Goal: Transaction & Acquisition: Subscribe to service/newsletter

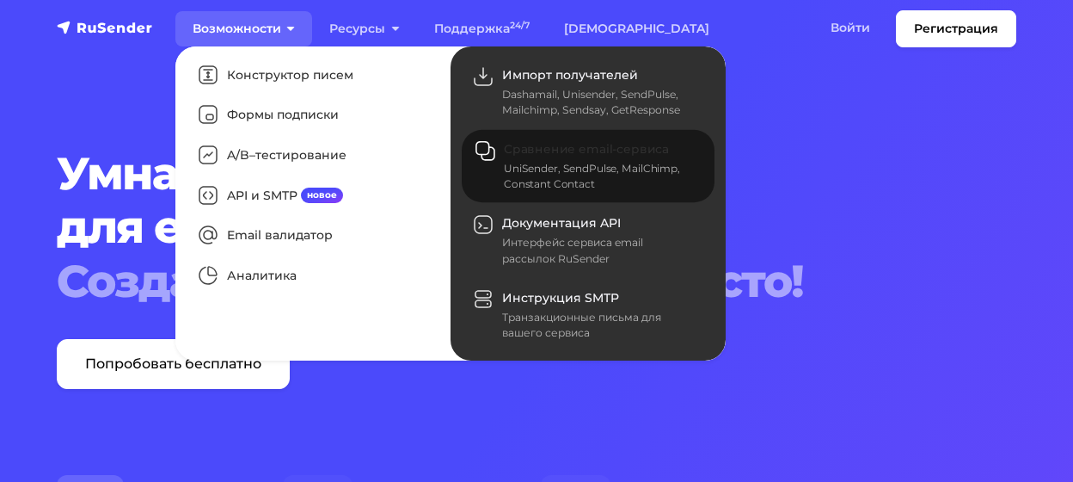
click at [567, 151] on span "Сравнение email-сервиса" at bounding box center [586, 149] width 165 height 15
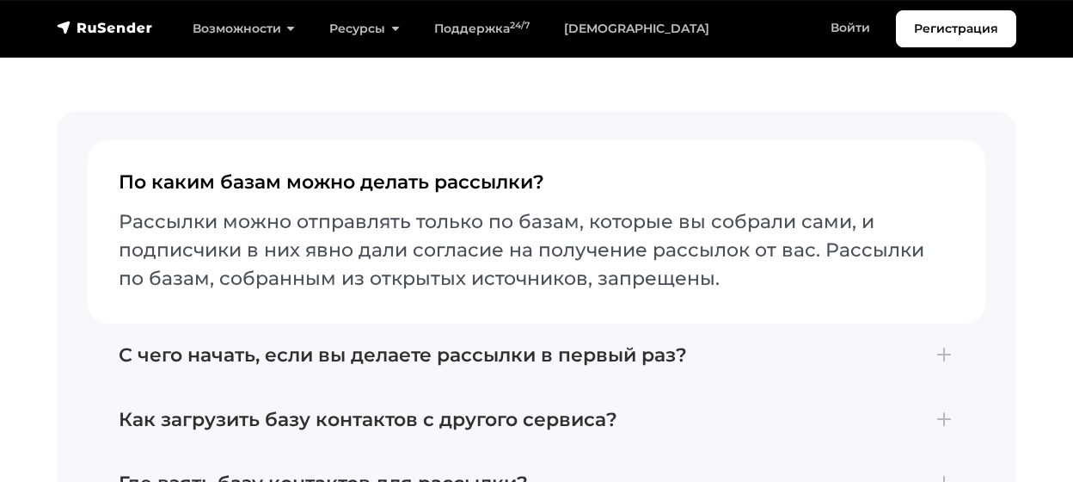
scroll to position [4740, 0]
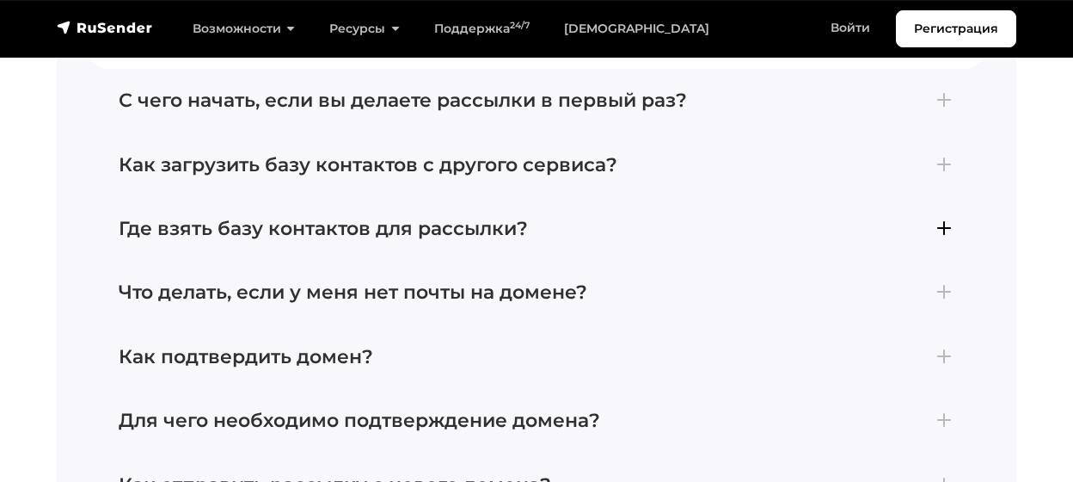
click at [952, 218] on h4 "Где взять базу контактов для рассылки?" at bounding box center [537, 229] width 836 height 22
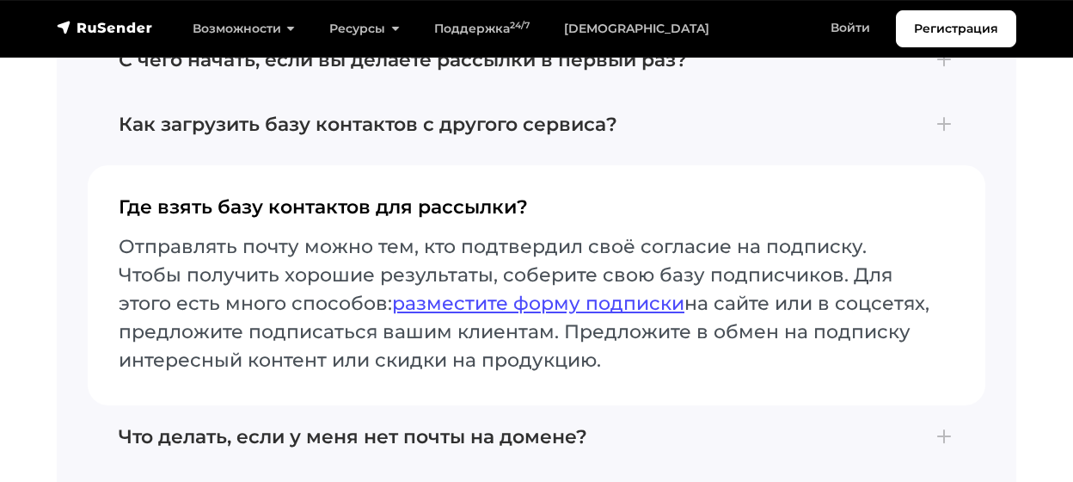
scroll to position [4607, 0]
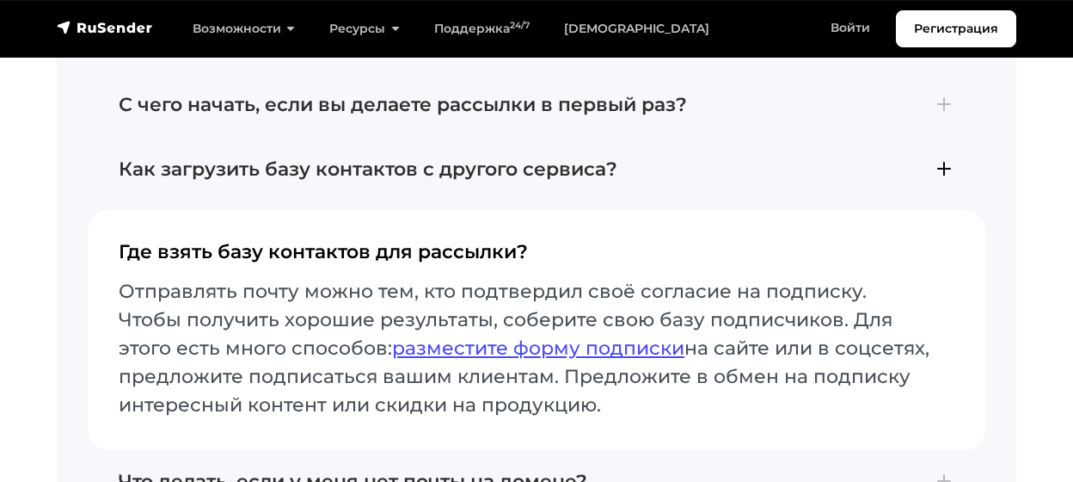
click at [946, 158] on h4 "Как загрузить базу контактов с другого сервиса?" at bounding box center [537, 169] width 836 height 22
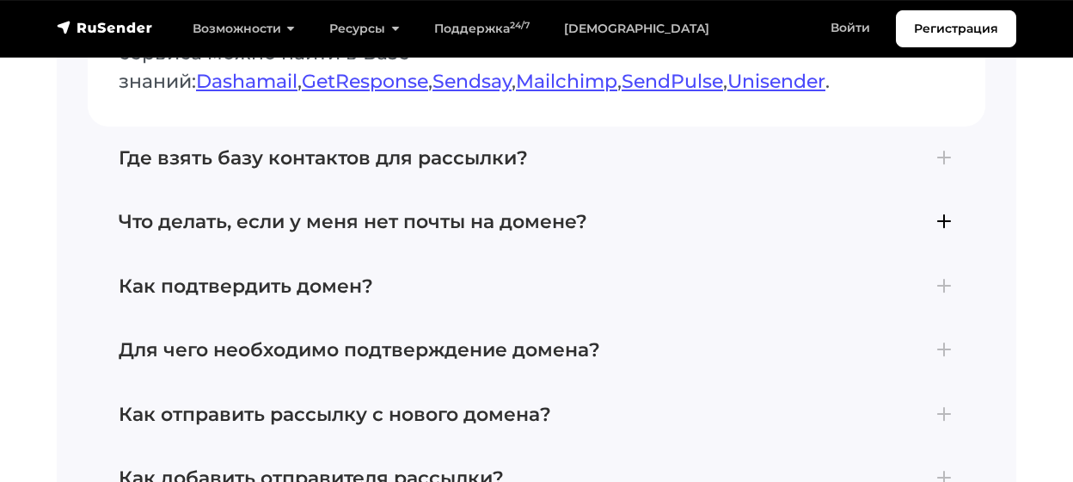
scroll to position [4876, 0]
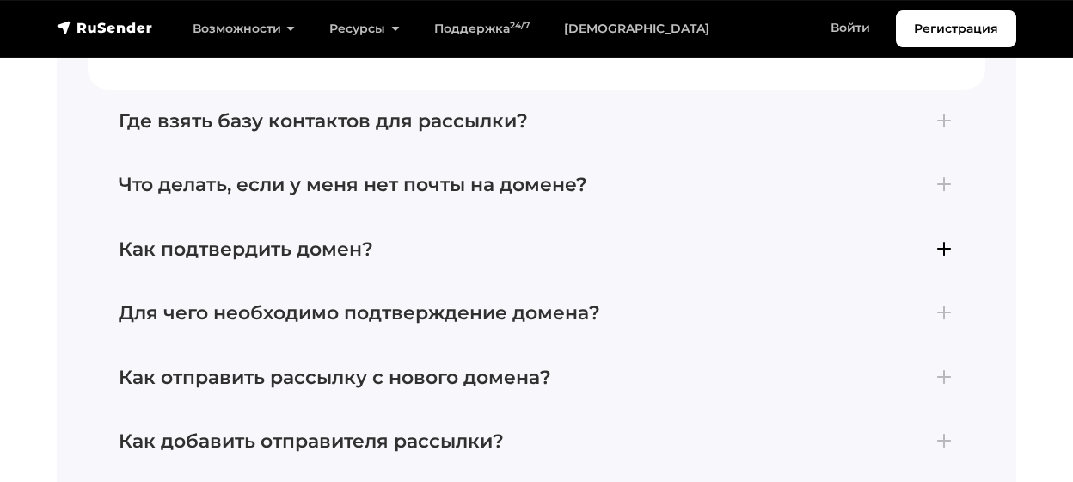
click at [939, 238] on h4 "Как подтвердить домен?" at bounding box center [537, 249] width 836 height 22
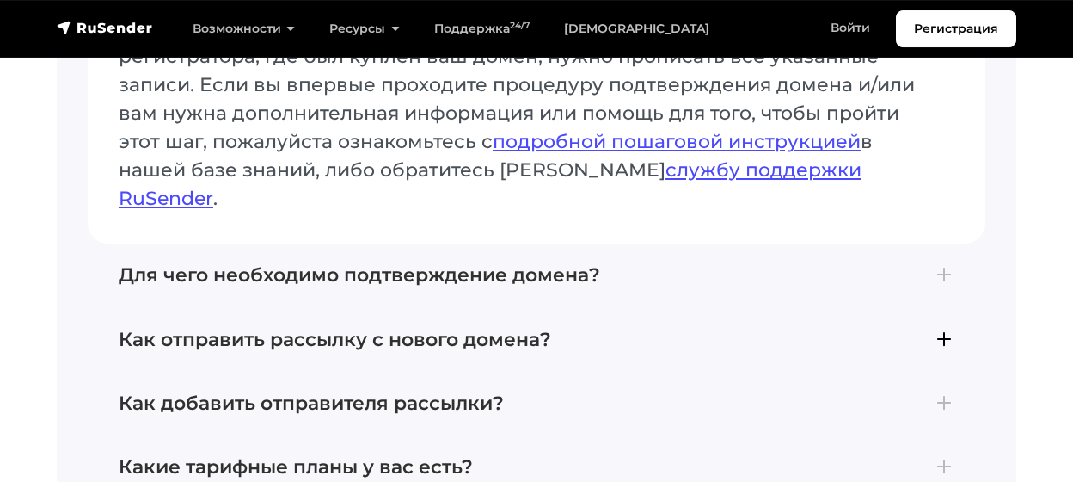
scroll to position [5011, 0]
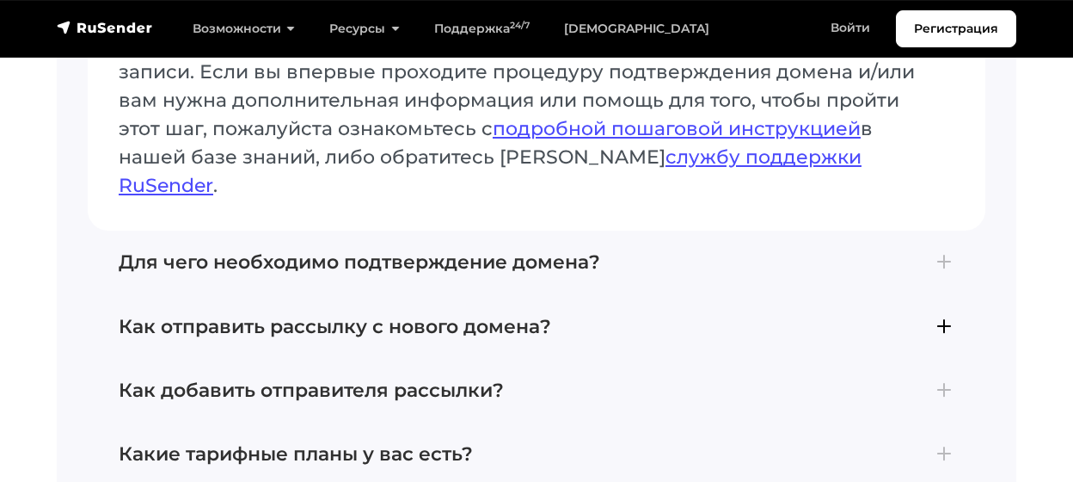
click at [943, 316] on h4 "Как отправить рассылку с нового домена?" at bounding box center [537, 327] width 836 height 22
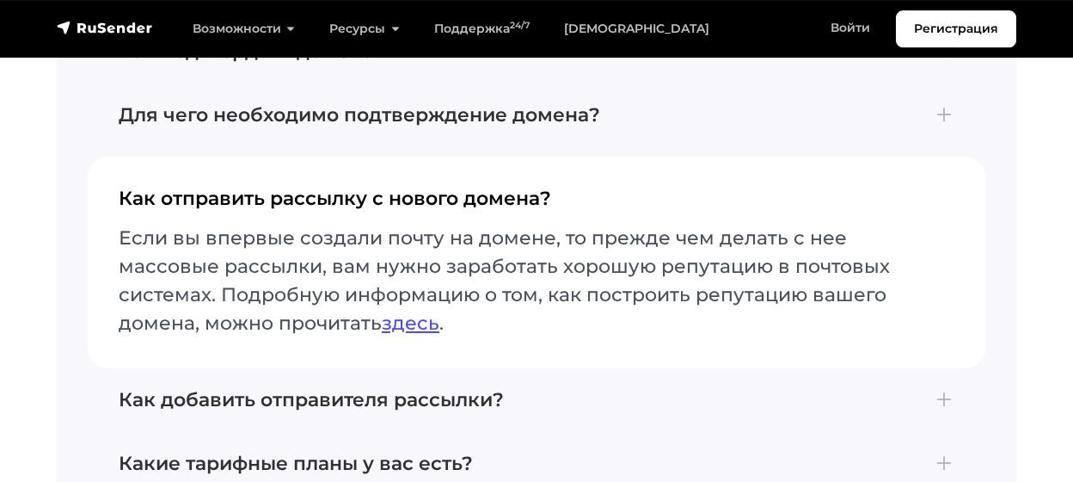
scroll to position [4881, 0]
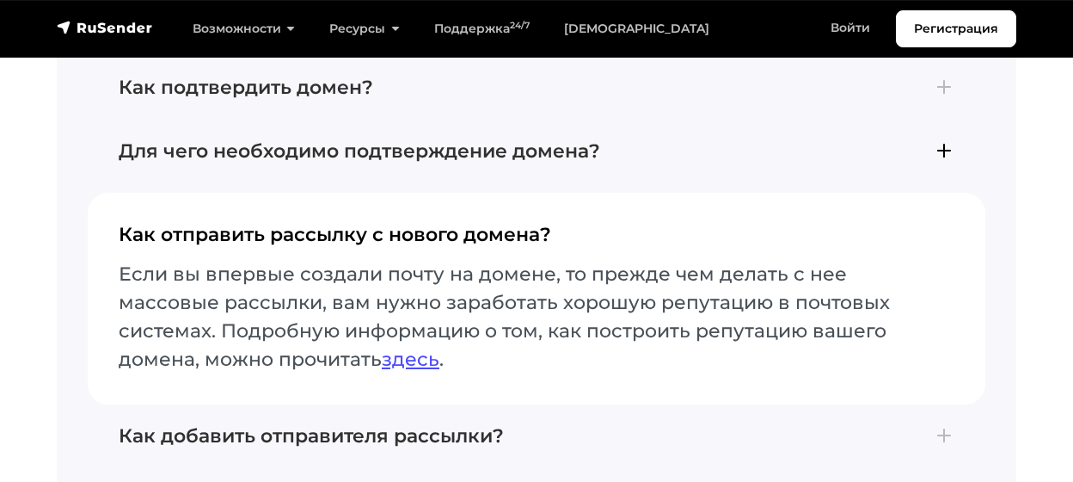
click at [943, 140] on h4 "Для чего необходимо подтверждение домена?" at bounding box center [537, 151] width 836 height 22
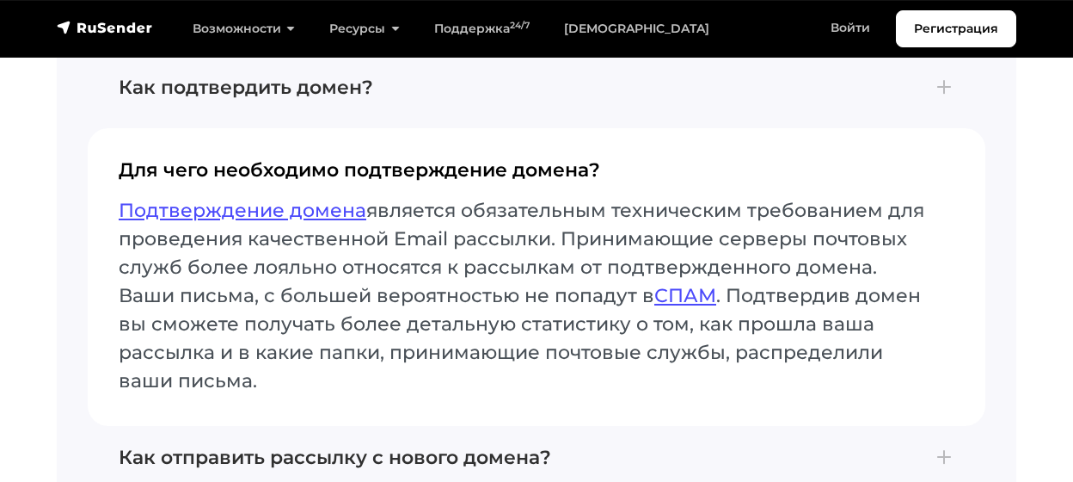
click at [935, 159] on h4 "Для чего необходимо подтверждение домена?" at bounding box center [537, 177] width 836 height 36
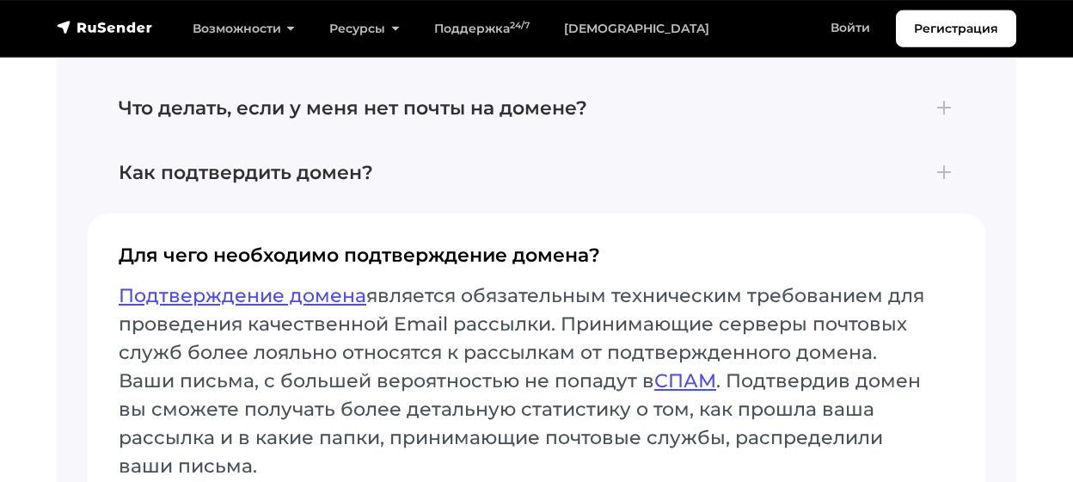
scroll to position [4702, 0]
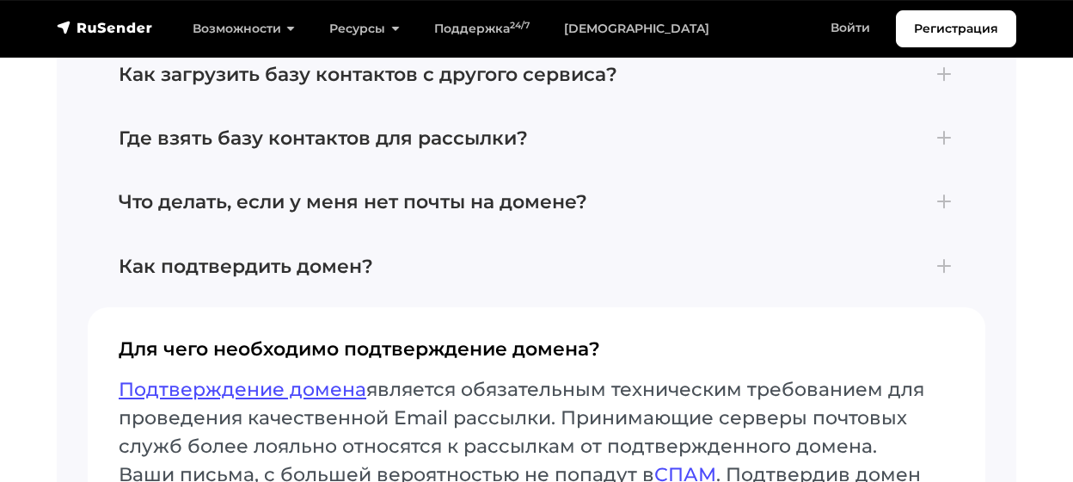
click at [925, 307] on button "Для чего необходимо подтверждение домена? Подтверждение домена является обязате…" at bounding box center [537, 455] width 898 height 297
click at [431, 338] on h4 "Для чего необходимо подтверждение домена?" at bounding box center [537, 356] width 836 height 36
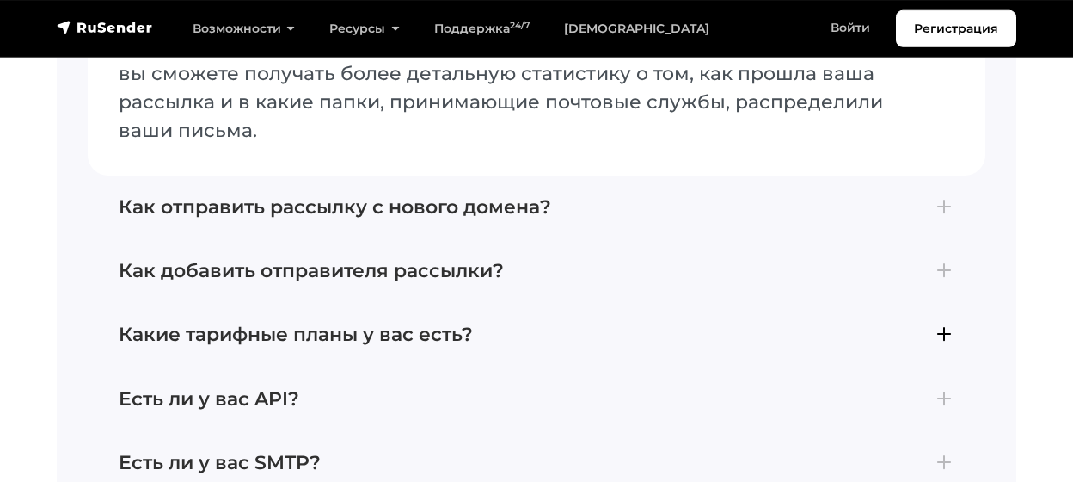
scroll to position [5149, 0]
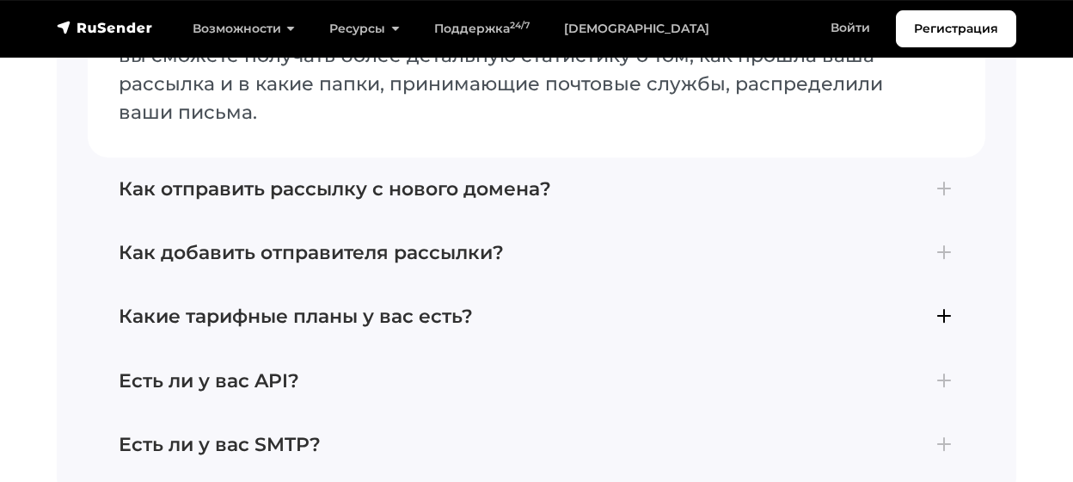
click at [930, 305] on h4 "Какие тарифные планы у вас есть?" at bounding box center [537, 316] width 836 height 22
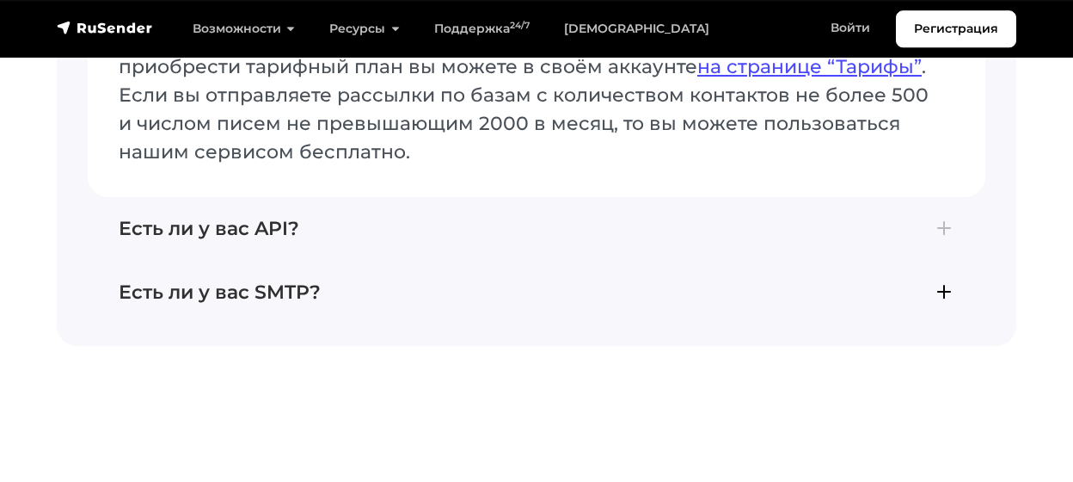
scroll to position [5285, 0]
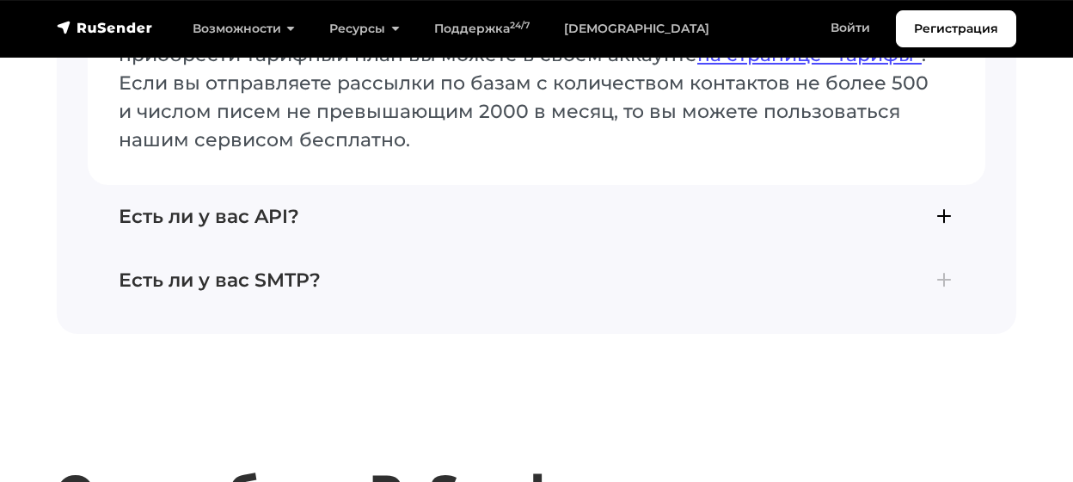
click at [940, 206] on h4 "Есть ли у вас API?" at bounding box center [537, 217] width 836 height 22
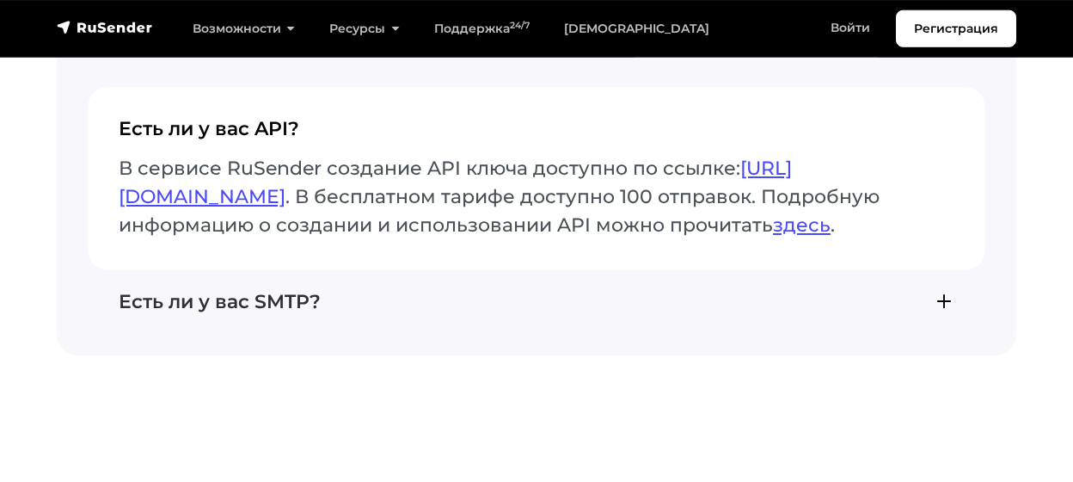
scroll to position [5106, 0]
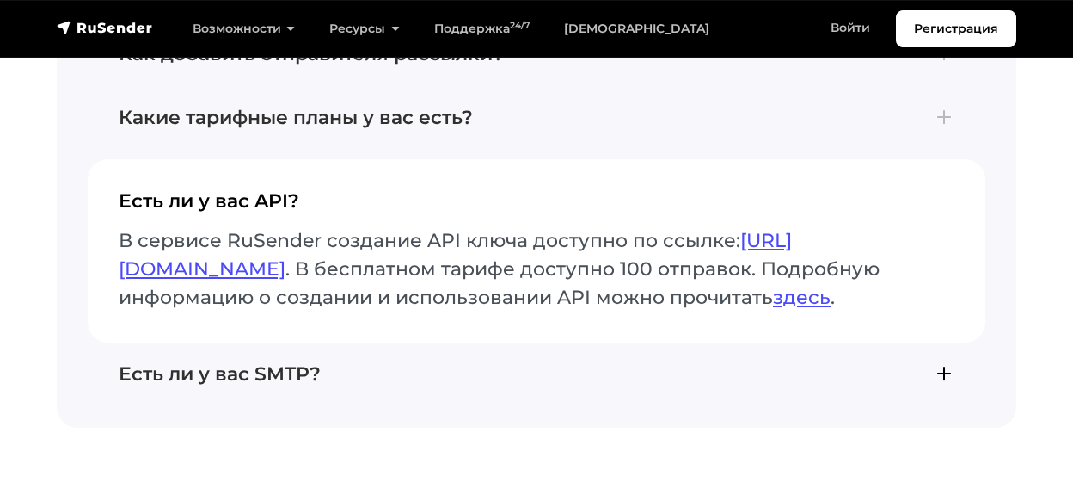
click at [942, 363] on h4 "Есть ли у вас SMTP?" at bounding box center [537, 374] width 836 height 22
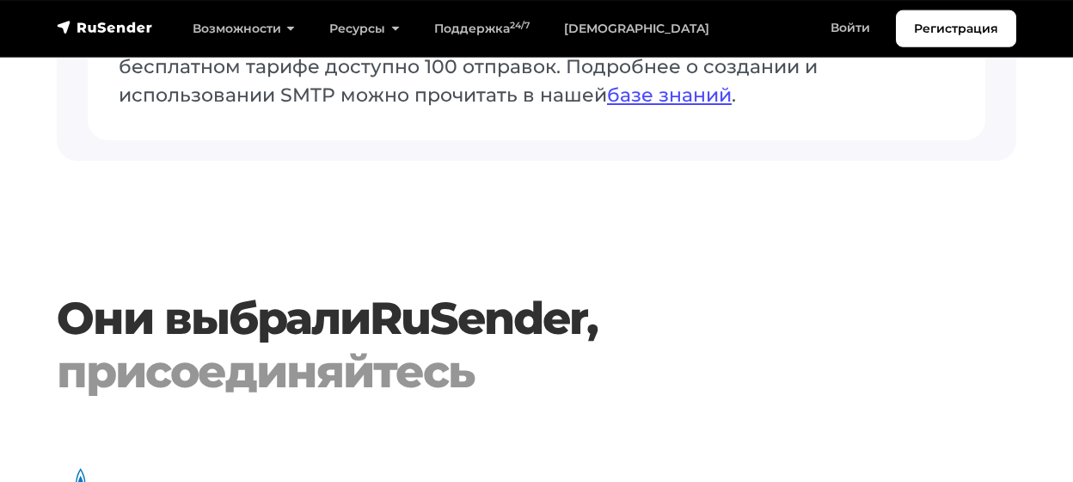
scroll to position [5553, 0]
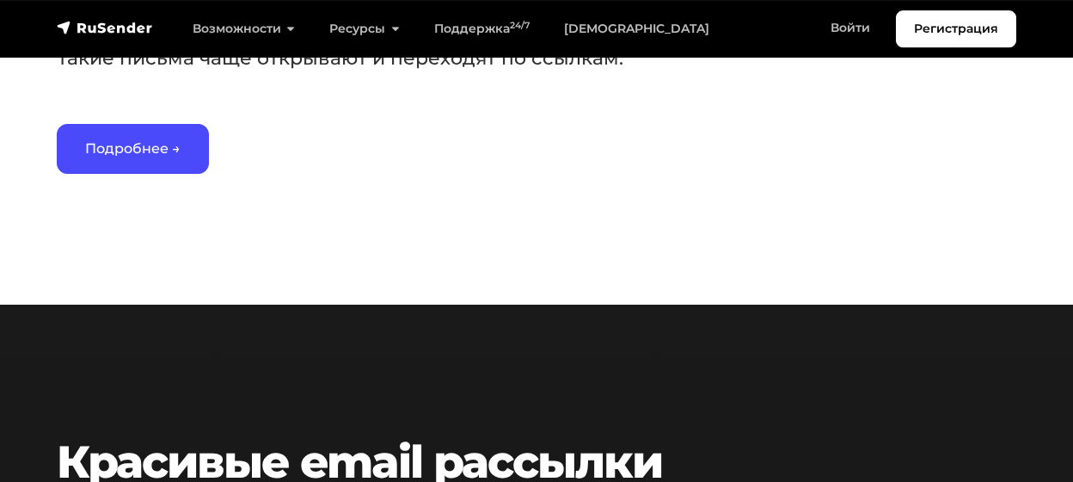
scroll to position [2772, 0]
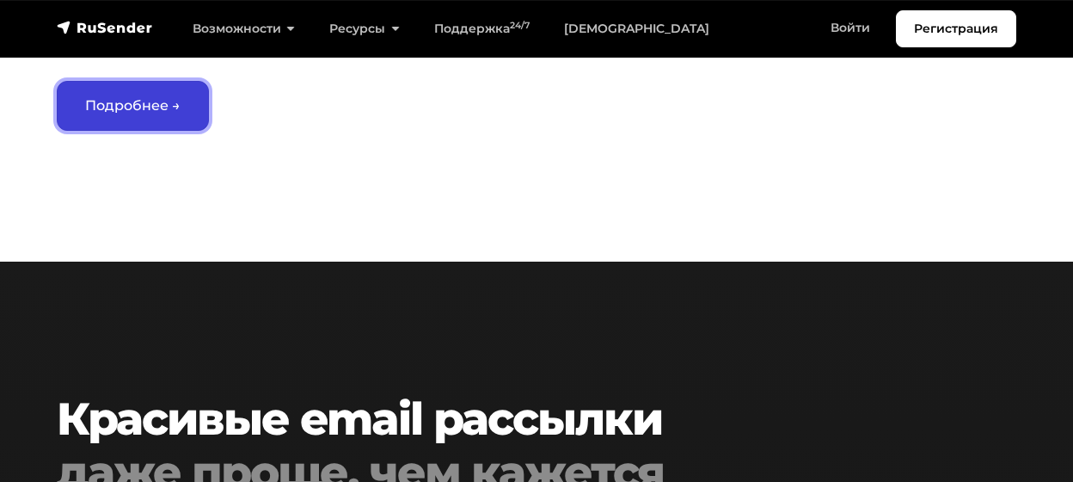
click at [163, 116] on link "Подробнее →" at bounding box center [133, 106] width 152 height 50
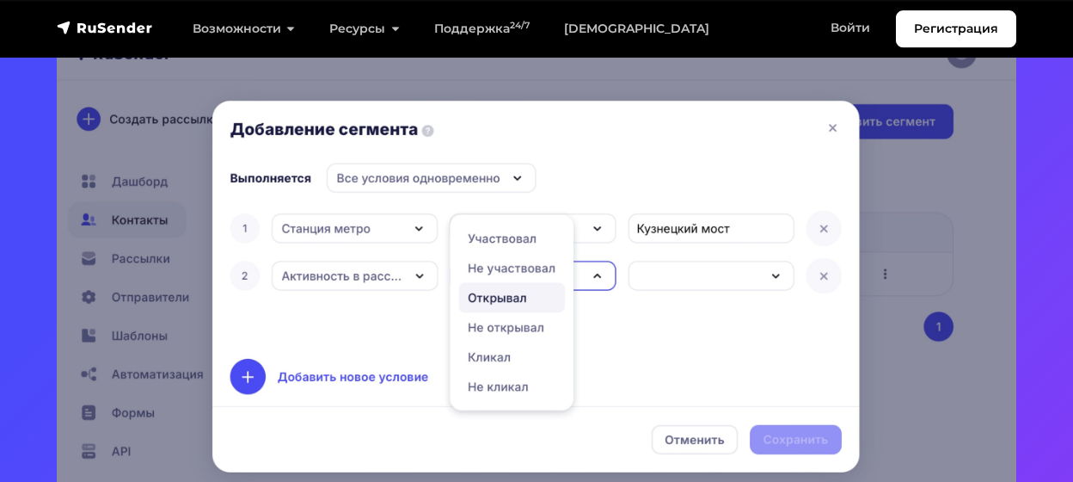
scroll to position [447, 0]
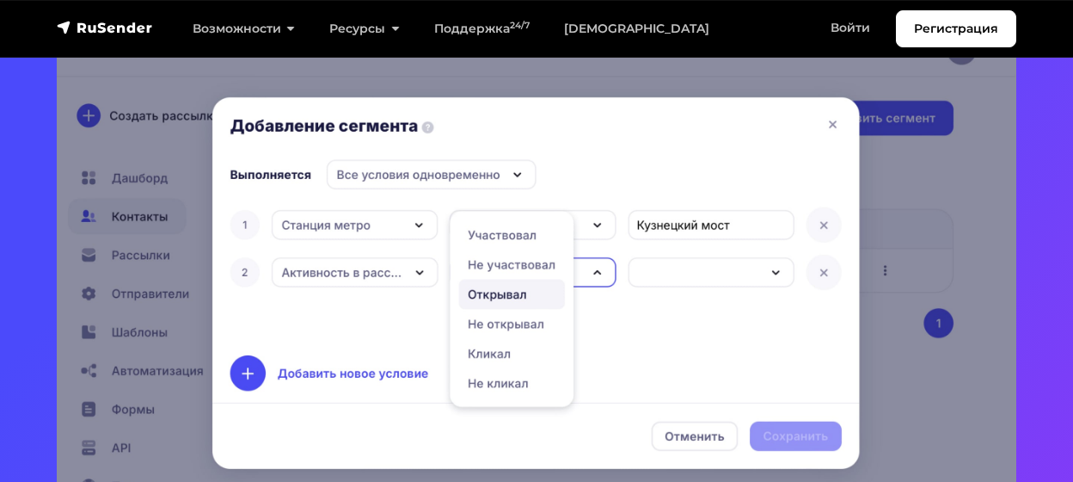
click at [13, 168] on section "Сегментация подписчиков — отправляйте письма тем, кому они интересны! Попробова…" at bounding box center [536, 113] width 1073 height 1120
click at [837, 121] on img at bounding box center [537, 283] width 960 height 519
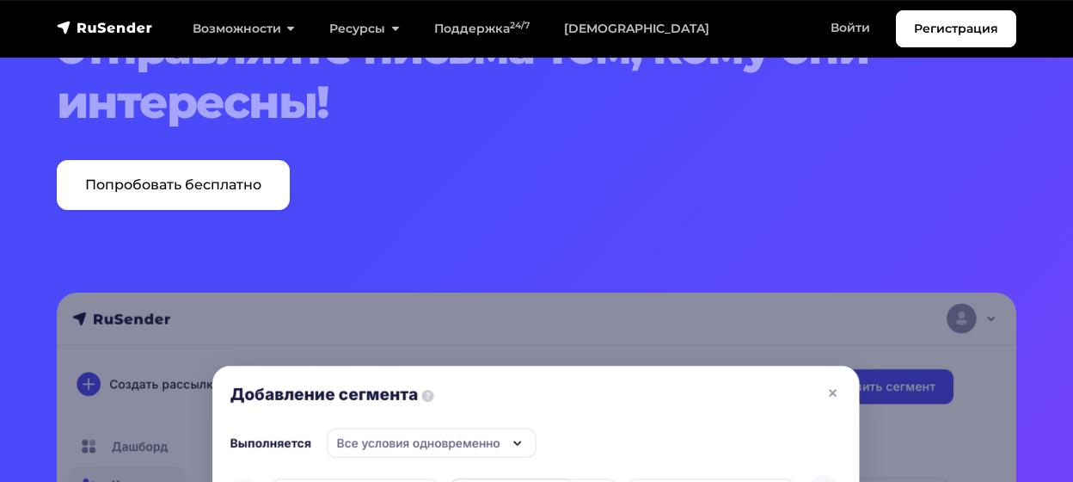
scroll to position [0, 0]
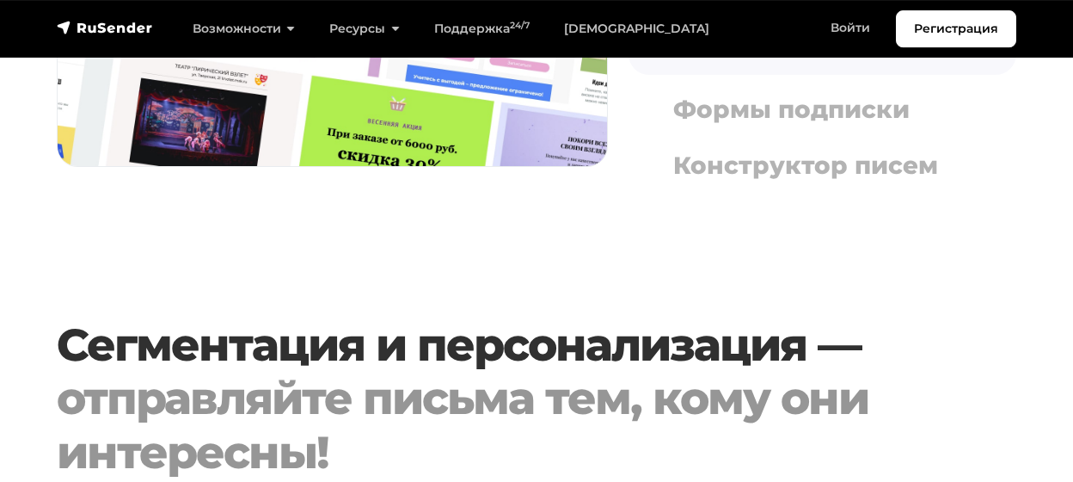
scroll to position [2146, 0]
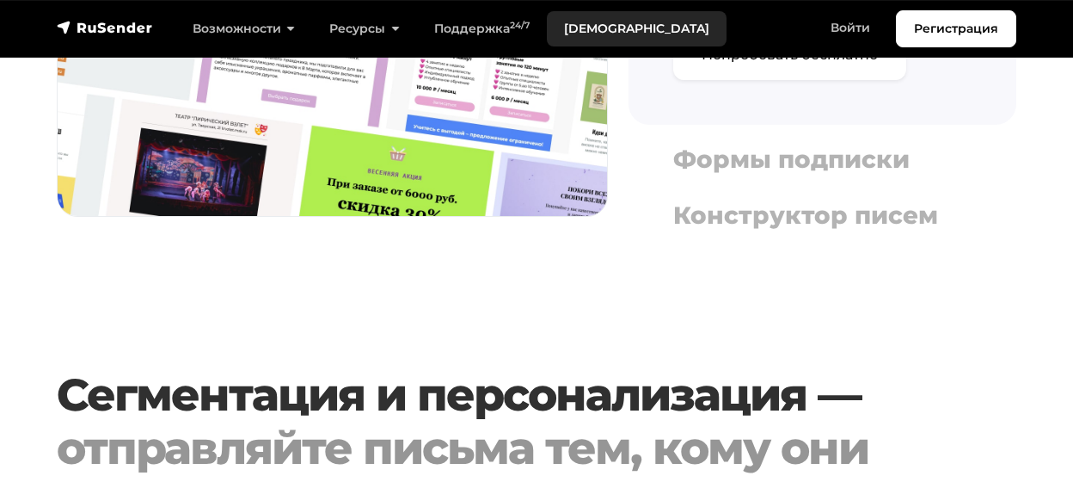
click at [596, 21] on link "[DEMOGRAPHIC_DATA]" at bounding box center [637, 28] width 180 height 35
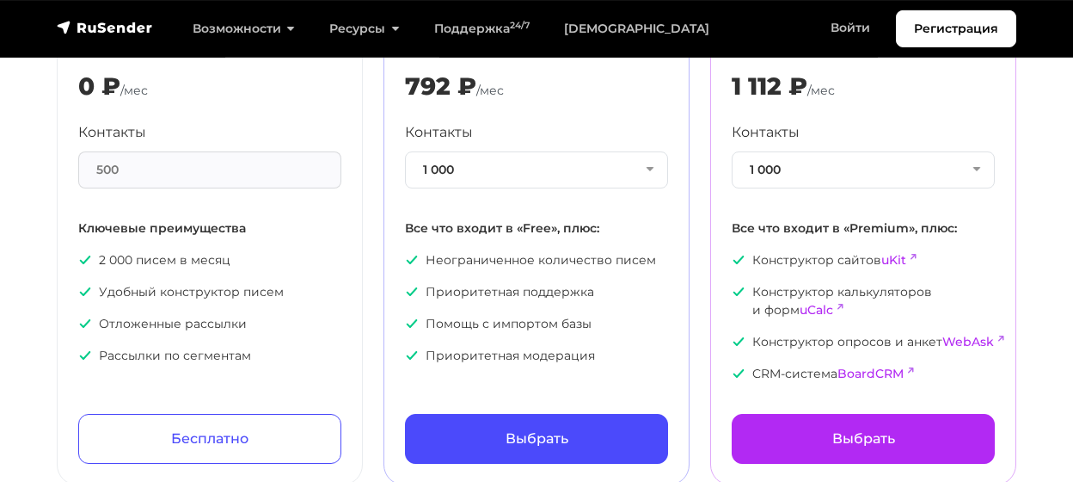
scroll to position [268, 0]
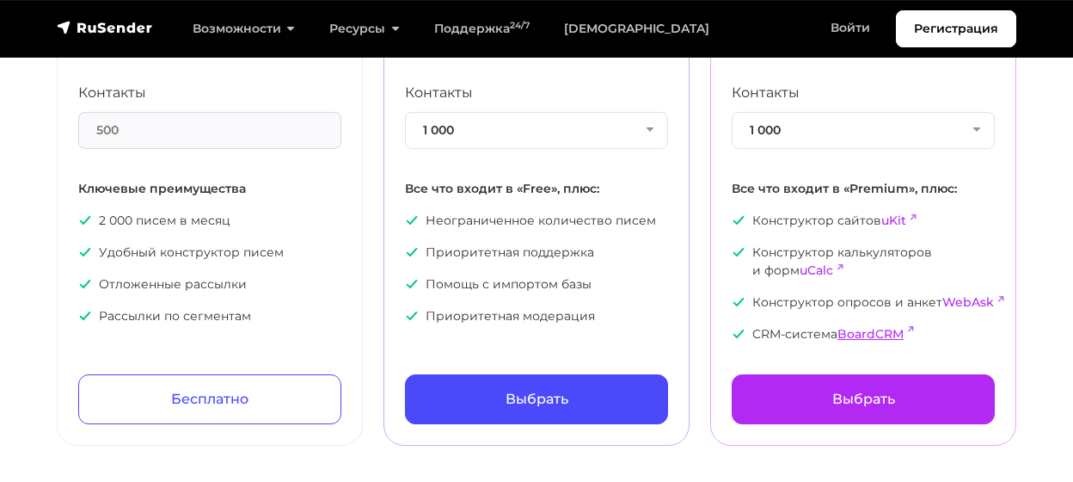
click at [870, 334] on link "BoardCRM" at bounding box center [871, 333] width 66 height 15
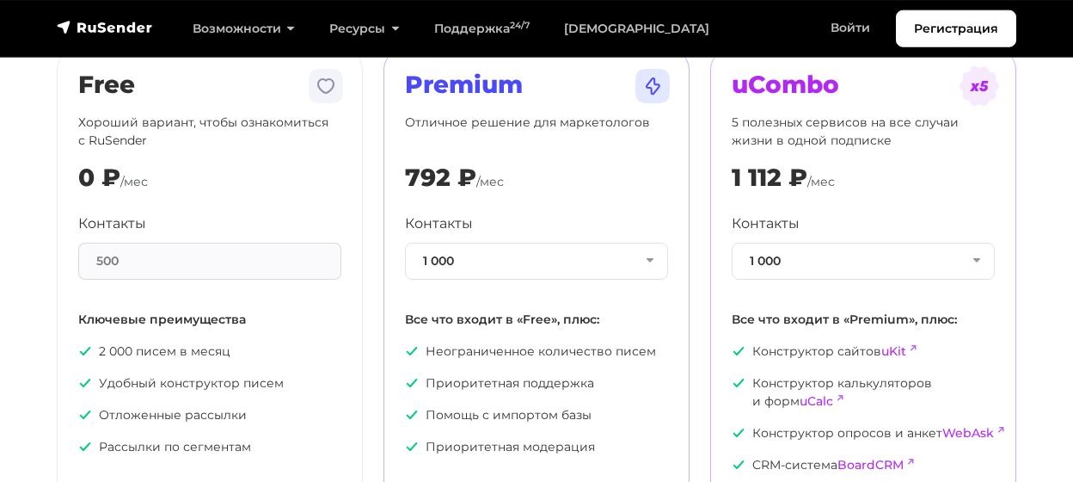
scroll to position [179, 0]
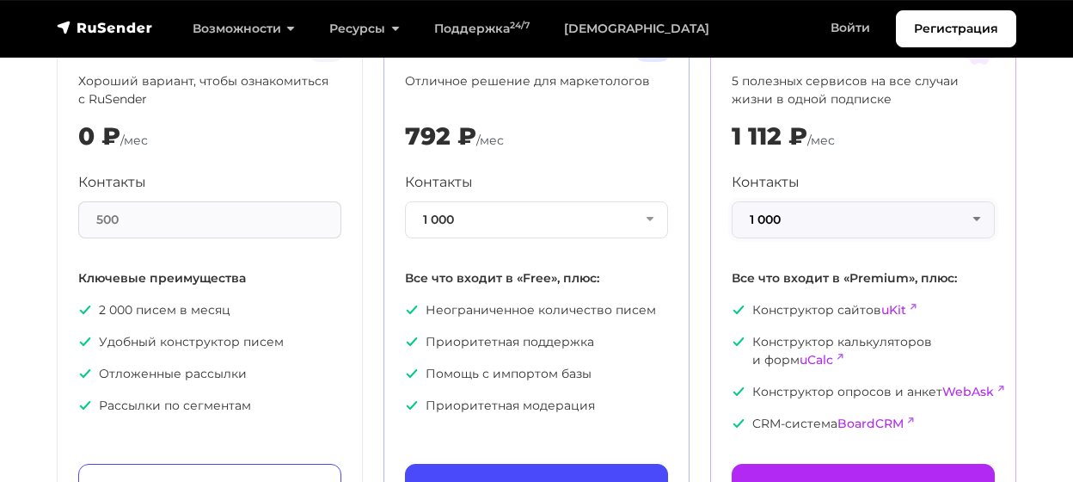
click at [979, 221] on button "1 000" at bounding box center [863, 219] width 263 height 37
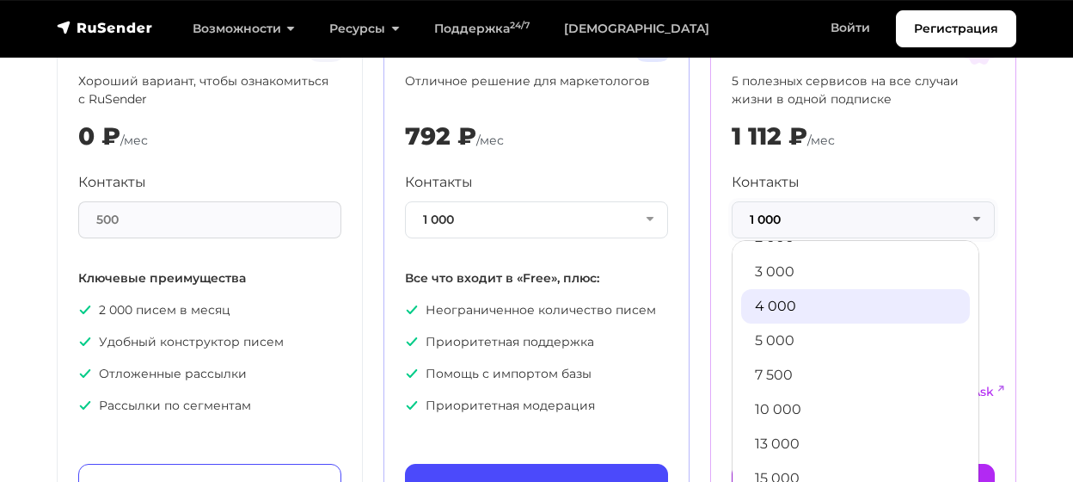
scroll to position [100, 0]
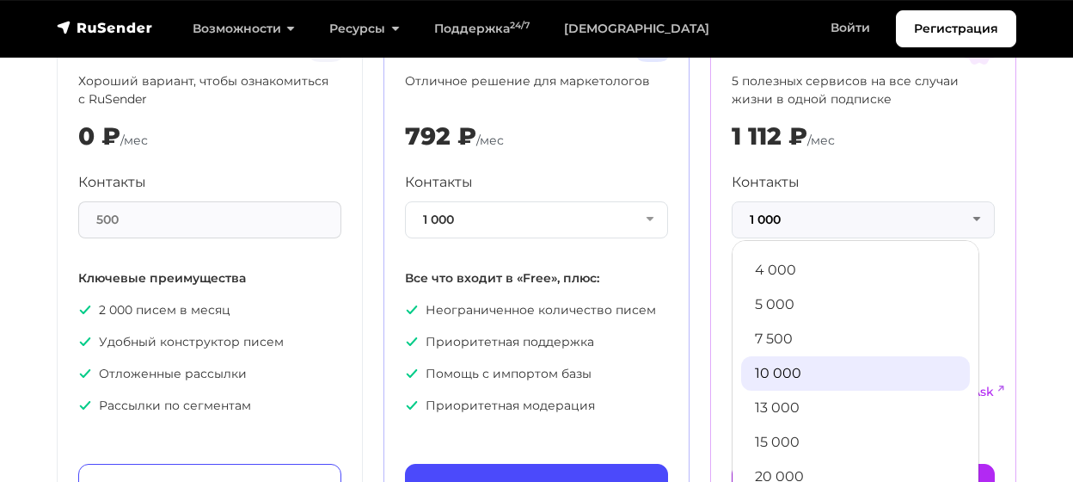
click at [785, 365] on link "10 000" at bounding box center [855, 373] width 229 height 34
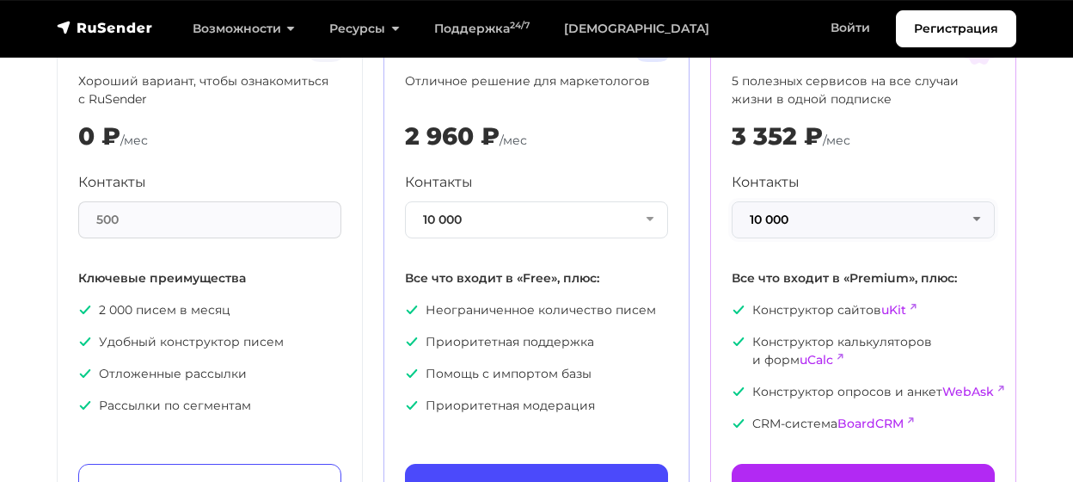
click at [983, 221] on button "10 000" at bounding box center [863, 219] width 263 height 37
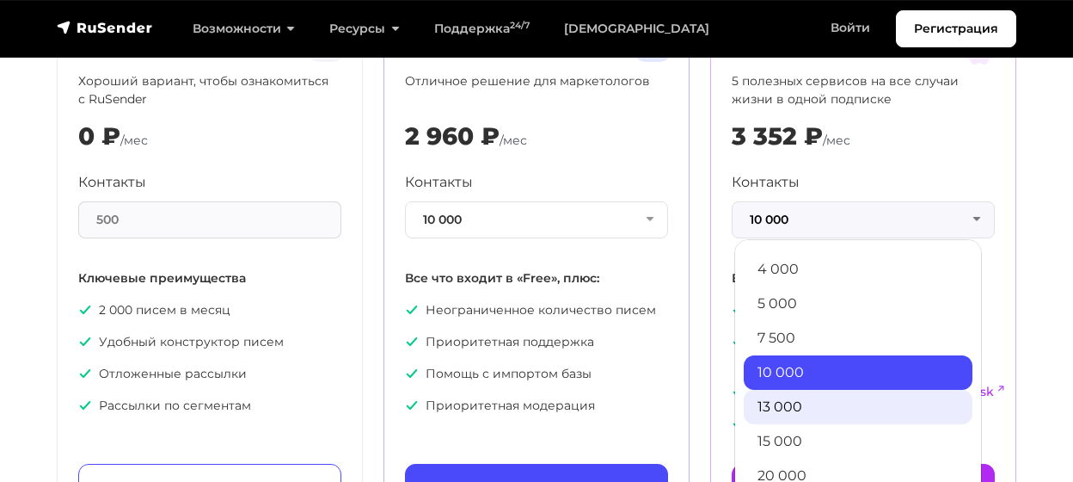
click at [804, 408] on link "13 000" at bounding box center [858, 407] width 229 height 34
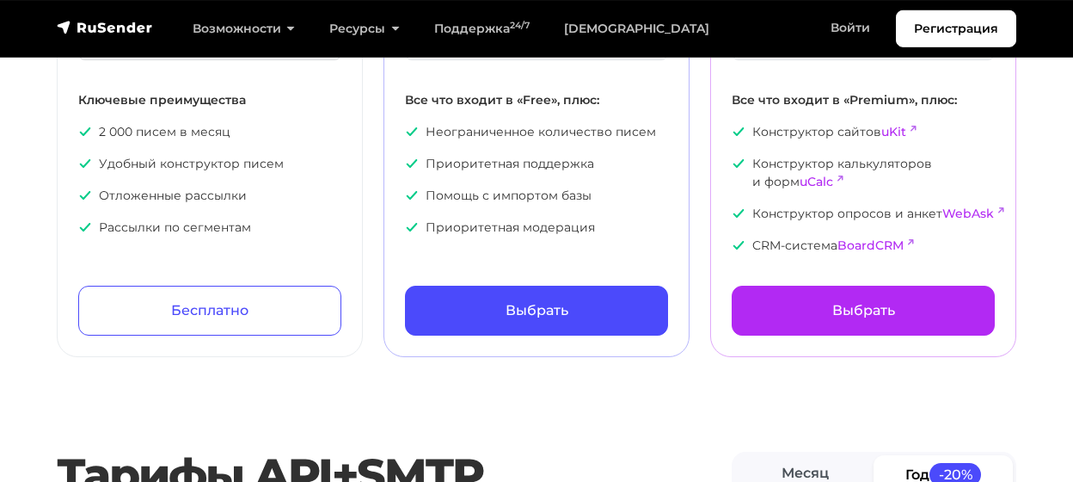
scroll to position [358, 0]
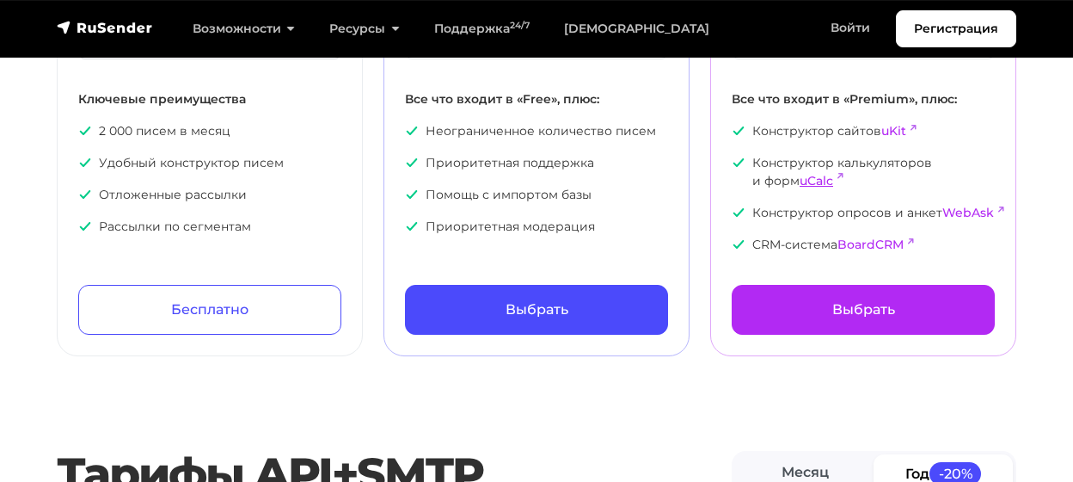
click at [824, 183] on link "uCalc" at bounding box center [817, 180] width 34 height 15
click at [966, 213] on link "WebAsk" at bounding box center [968, 212] width 52 height 15
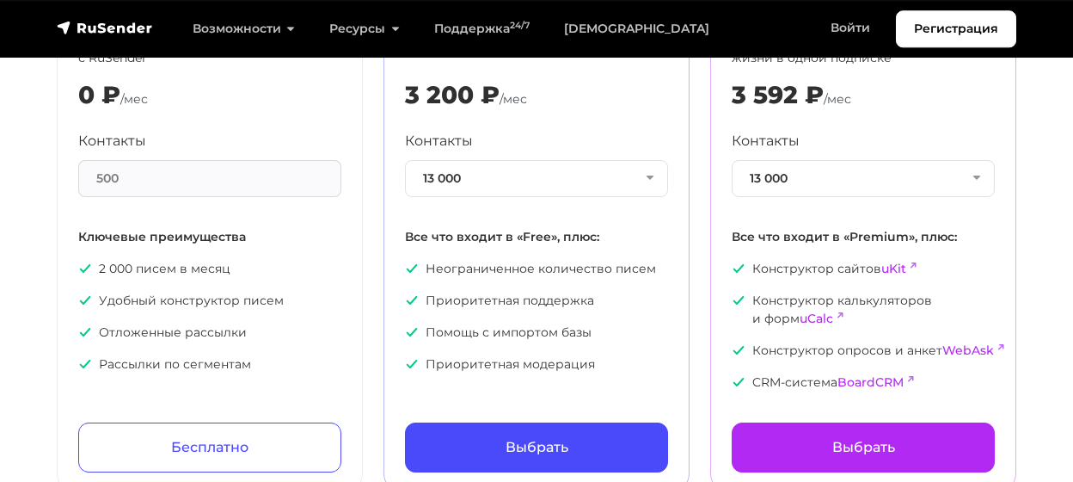
scroll to position [179, 0]
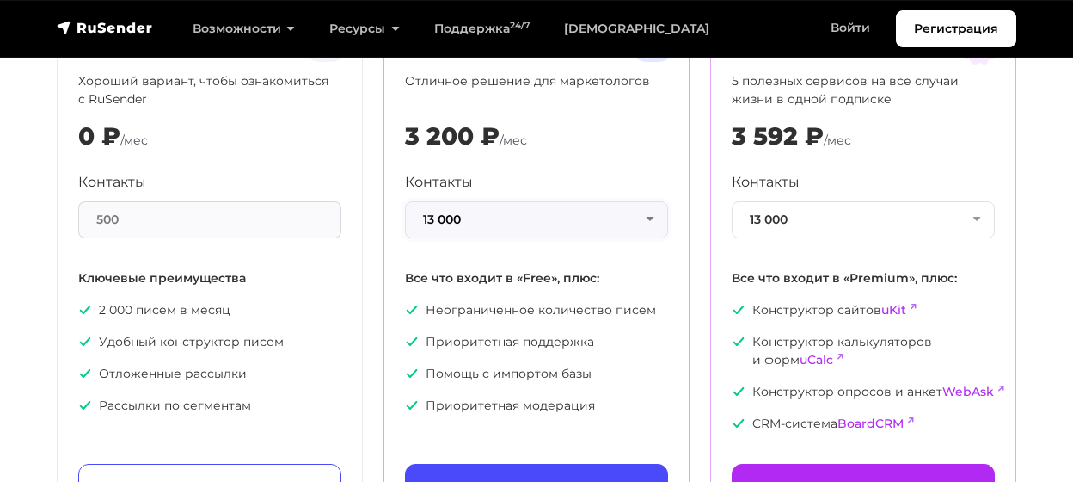
click at [650, 221] on button "13 000" at bounding box center [536, 219] width 263 height 37
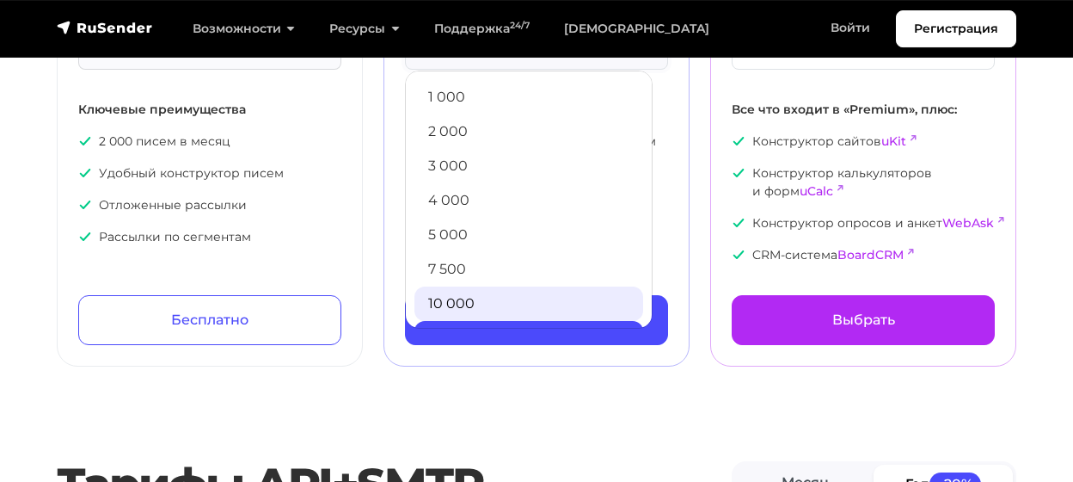
scroll to position [358, 0]
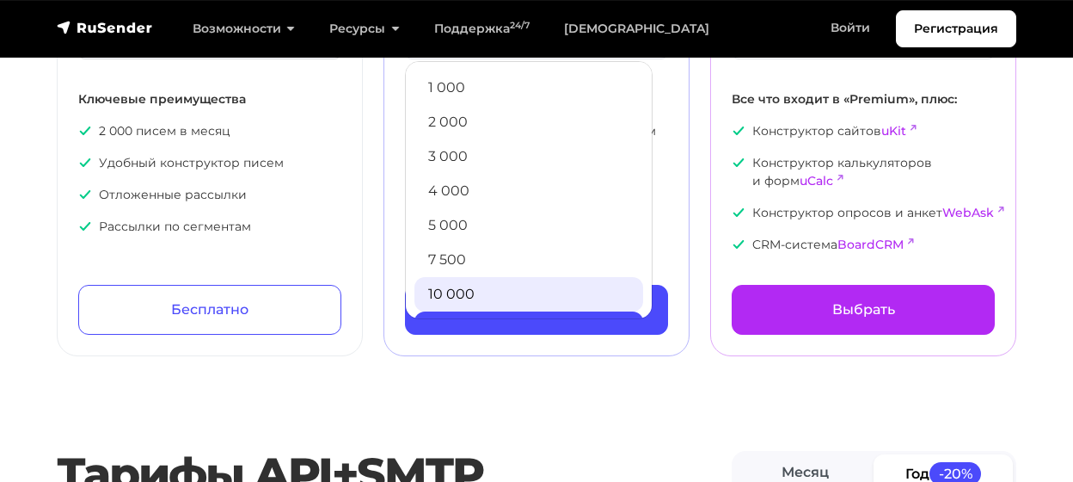
click at [486, 292] on link "10 000" at bounding box center [528, 294] width 229 height 34
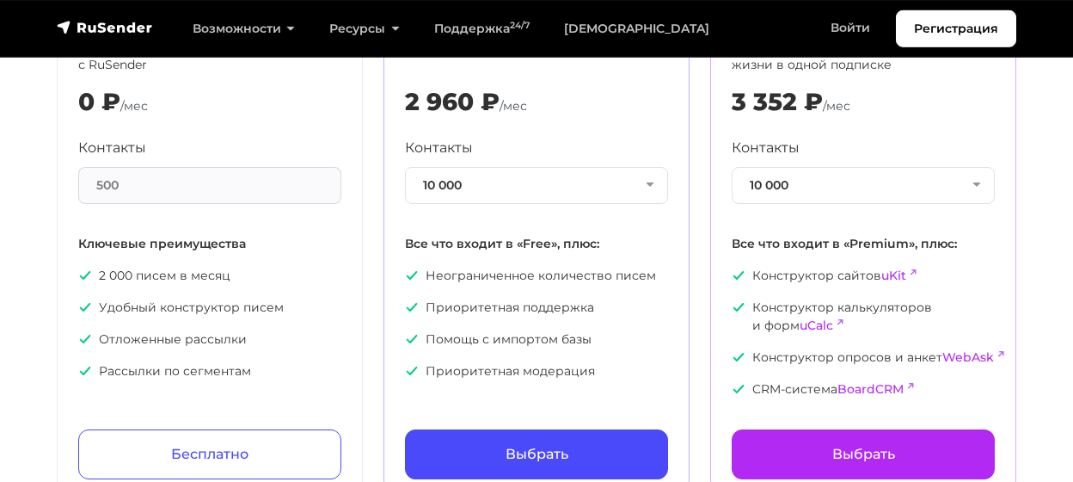
scroll to position [179, 0]
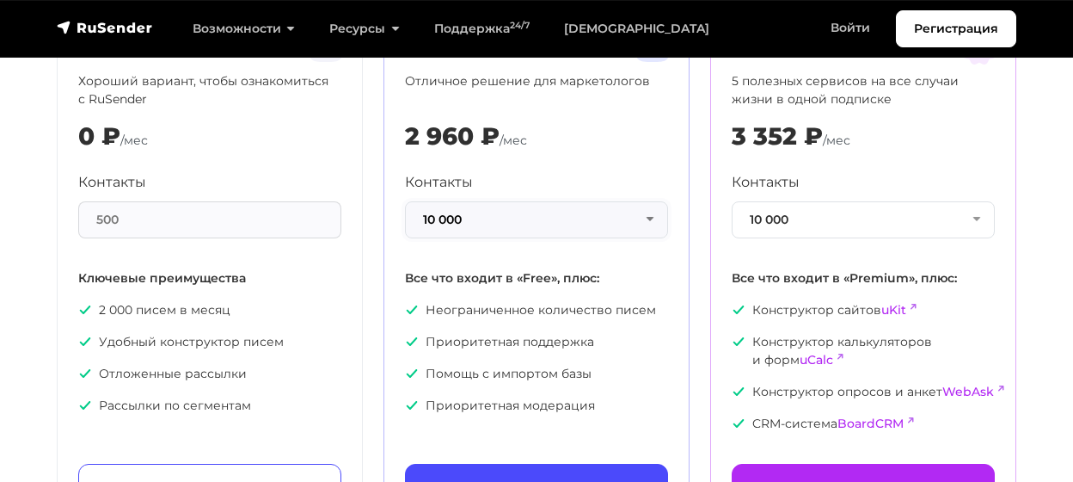
click at [648, 218] on button "10 000" at bounding box center [536, 219] width 263 height 37
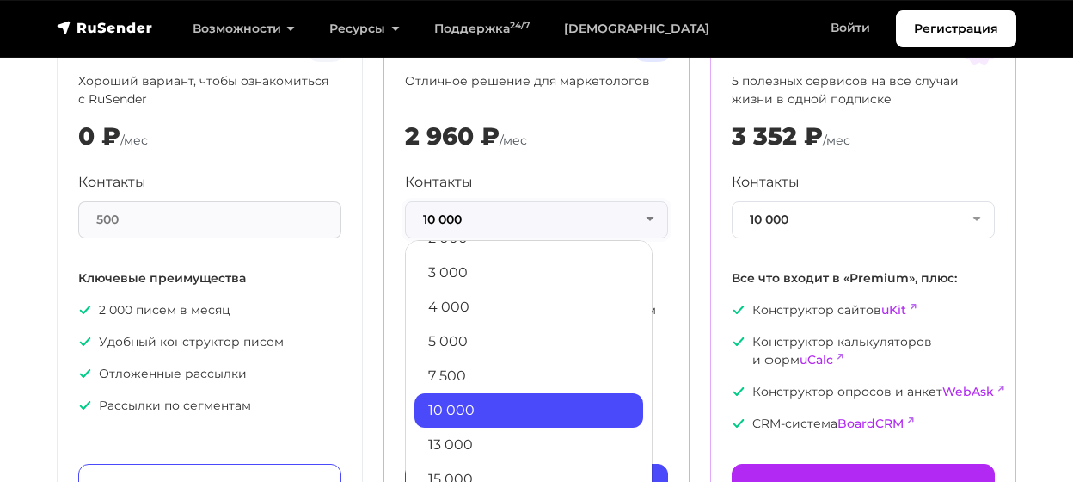
scroll to position [100, 0]
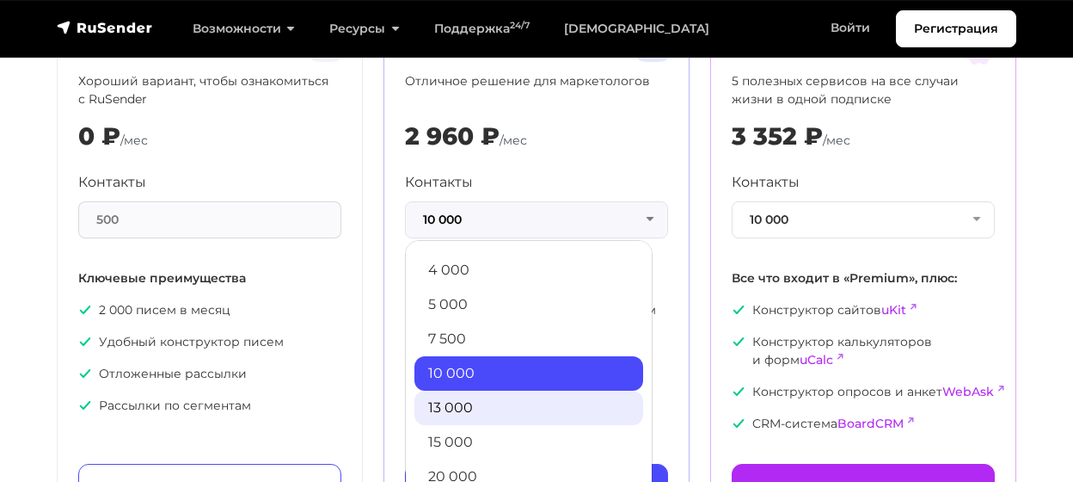
click at [452, 403] on link "13 000" at bounding box center [528, 407] width 229 height 34
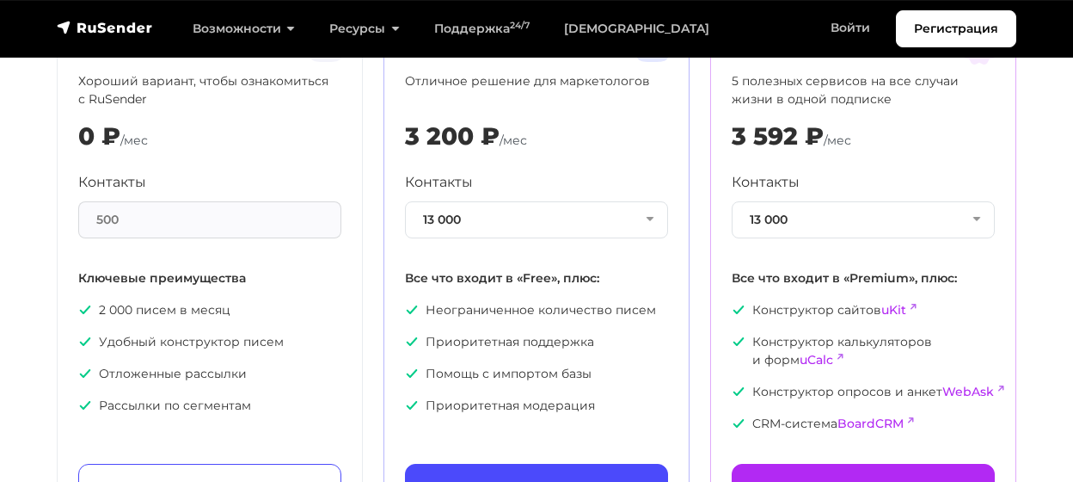
drag, startPoint x: 402, startPoint y: 138, endPoint x: 546, endPoint y: 152, distance: 145.2
click at [548, 153] on div "Premium Отличное решение для маркетологов 3 200 ₽ /мес Контакты 13 000 1 000 2 …" at bounding box center [537, 271] width 306 height 526
copy div "3 200 ₽ /мес"
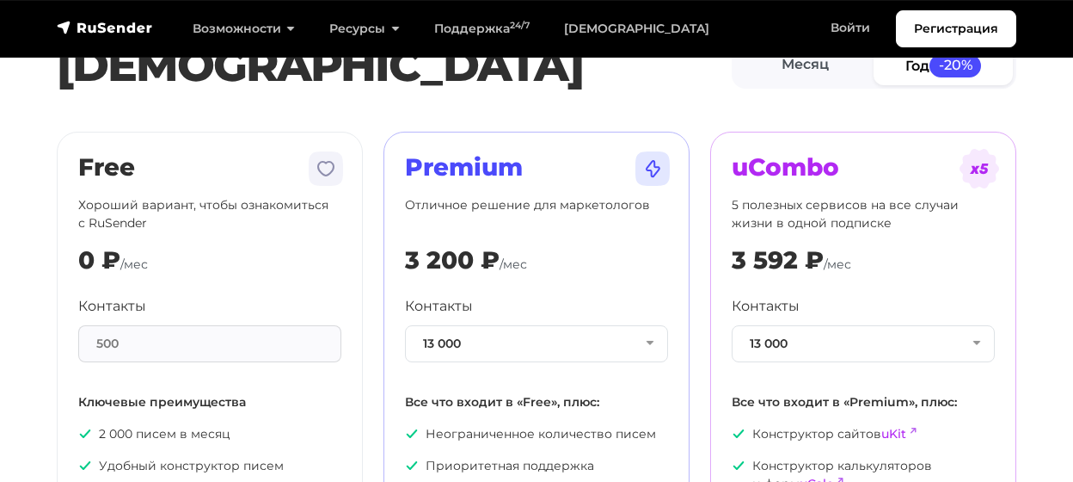
scroll to position [89, 0]
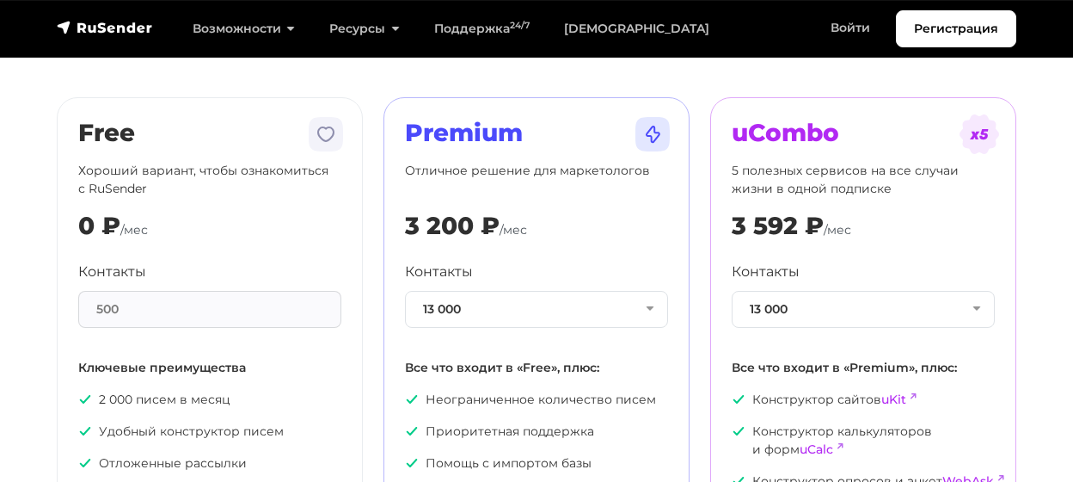
click at [28, 153] on section "Тарифы Месяц Год -20% Free Хороший вариант, чтобы ознакомиться с RuSender 0 ₽ /…" at bounding box center [536, 277] width 1073 height 693
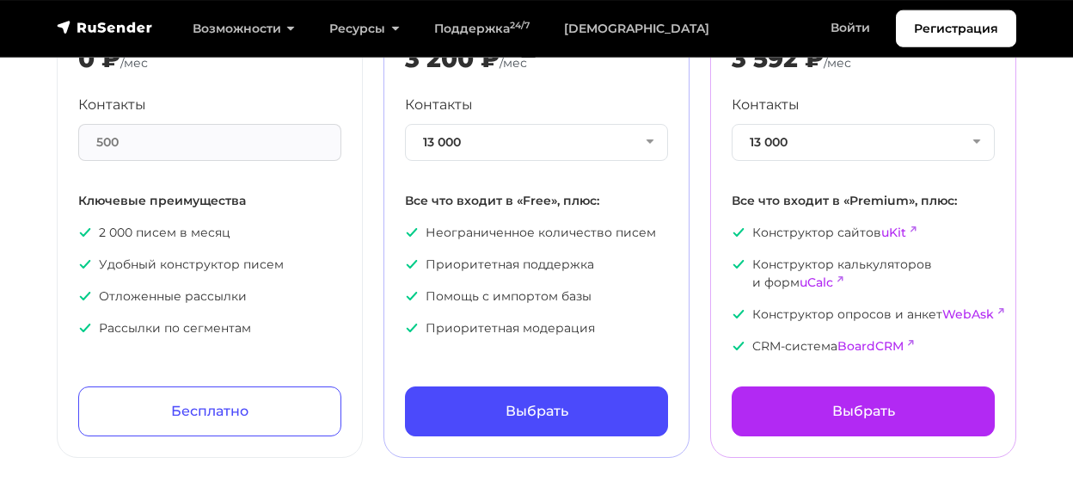
scroll to position [268, 0]
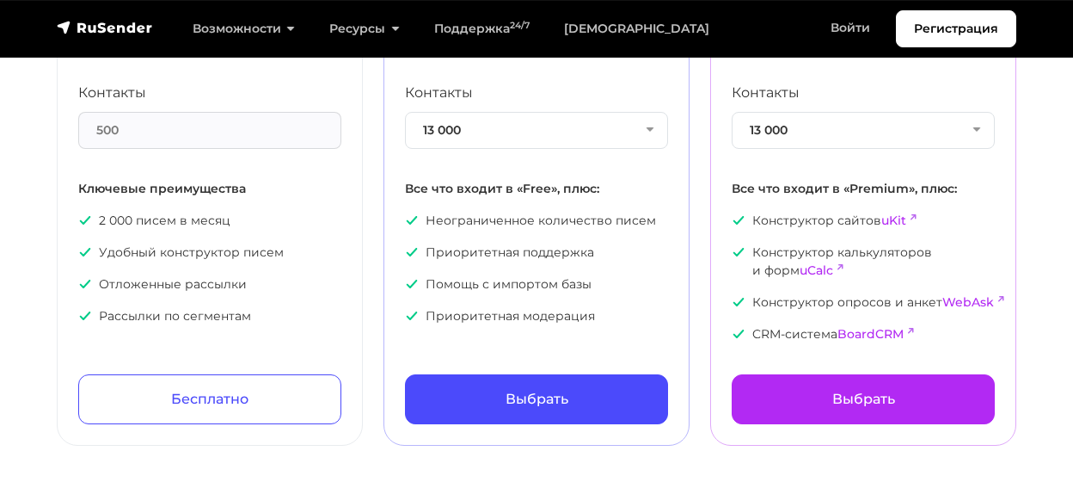
drag, startPoint x: 408, startPoint y: 186, endPoint x: 607, endPoint y: 322, distance: 241.4
click at [607, 322] on div "Контакты 13 000 1 000 2 000 3 000 4 000 5 000 7 500 10 000 13 000 15 000 20 000…" at bounding box center [536, 204] width 263 height 242
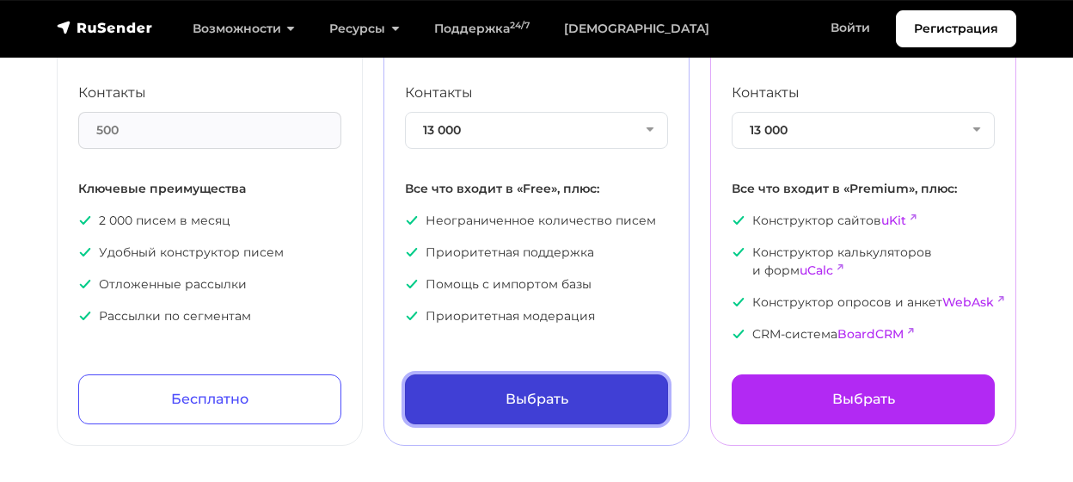
click at [522, 391] on link "Выбрать" at bounding box center [536, 399] width 263 height 50
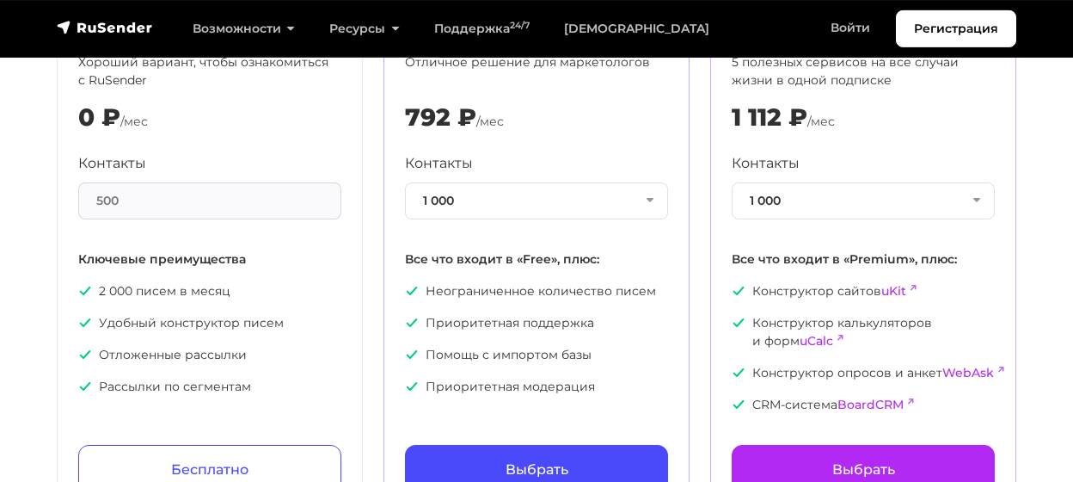
scroll to position [268, 0]
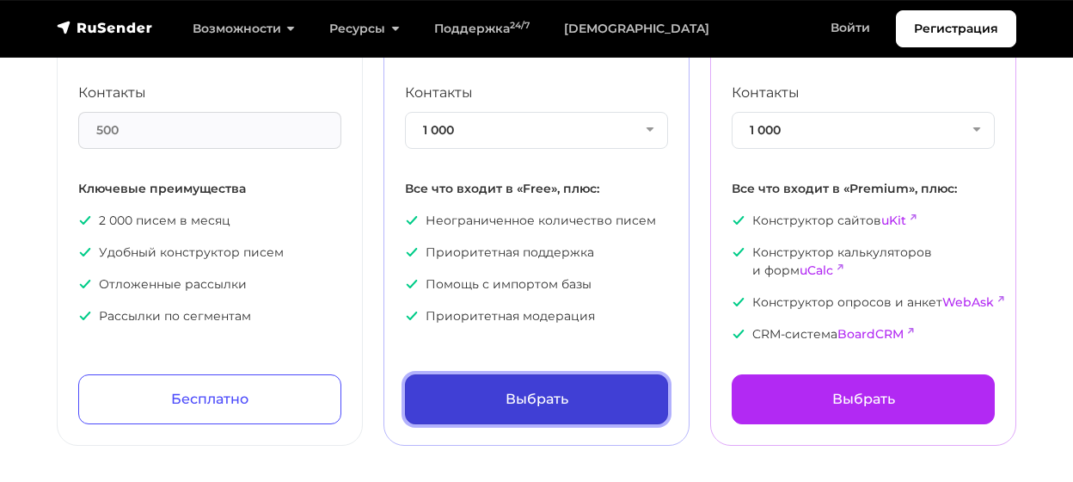
click at [524, 396] on link "Выбрать" at bounding box center [536, 399] width 263 height 50
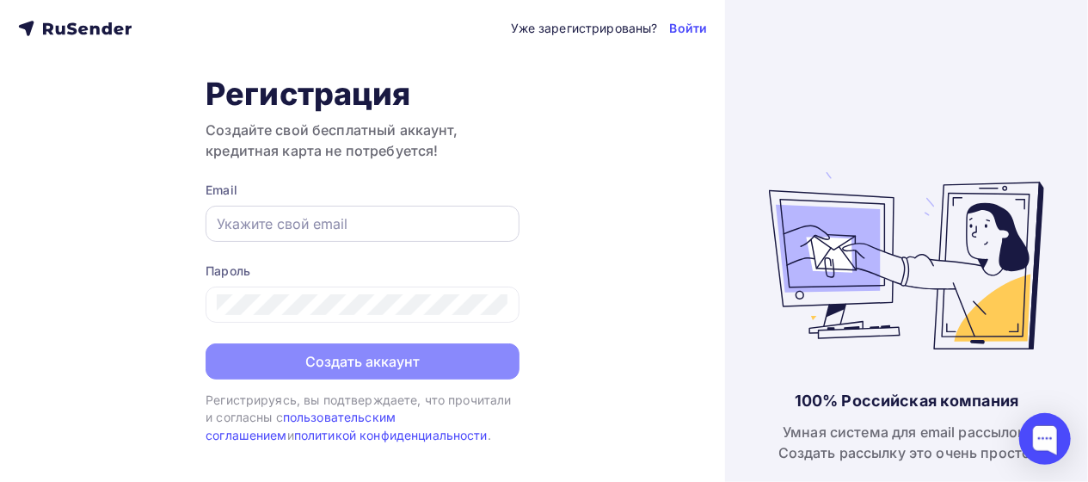
click at [295, 225] on input "text" at bounding box center [363, 223] width 292 height 21
click at [268, 219] on input "text" at bounding box center [363, 223] width 292 height 21
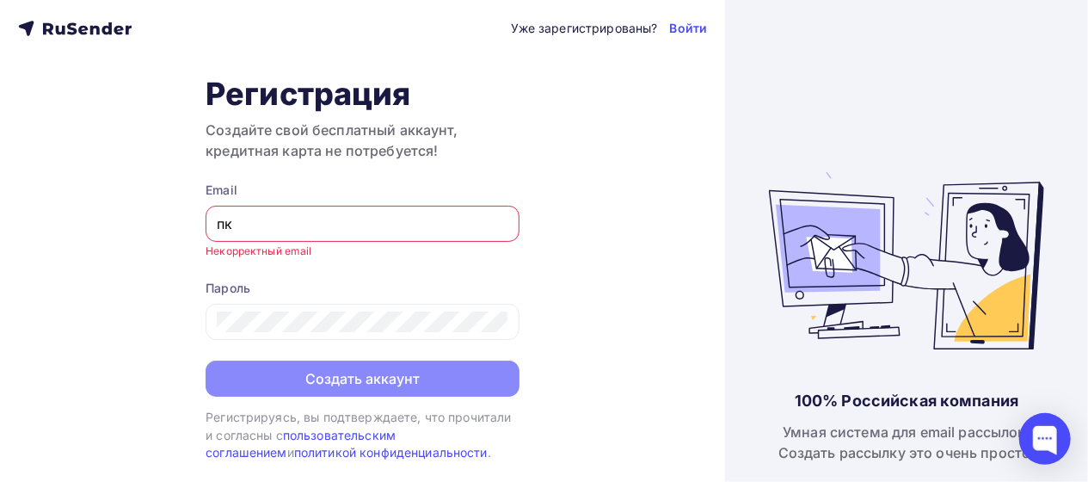
type input "п"
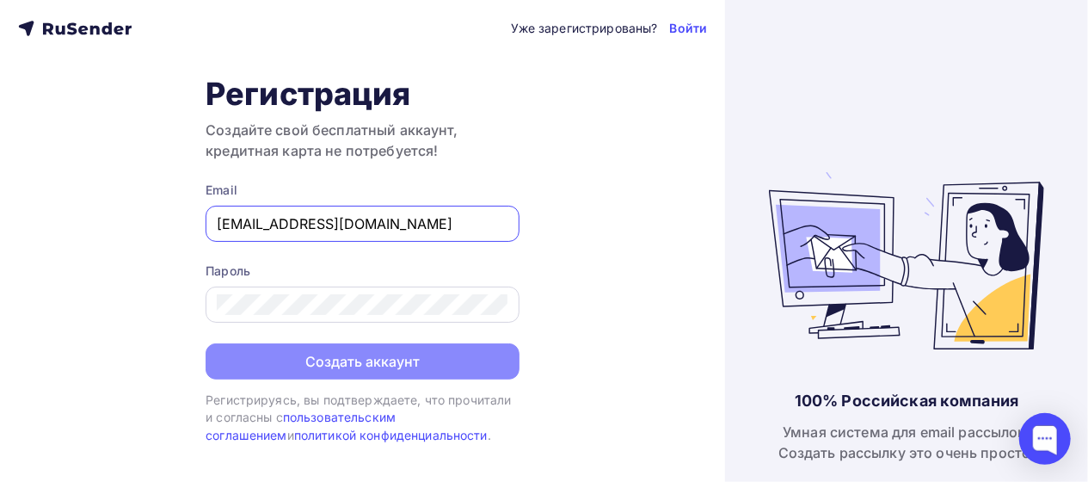
type input "grishina@mail.ru"
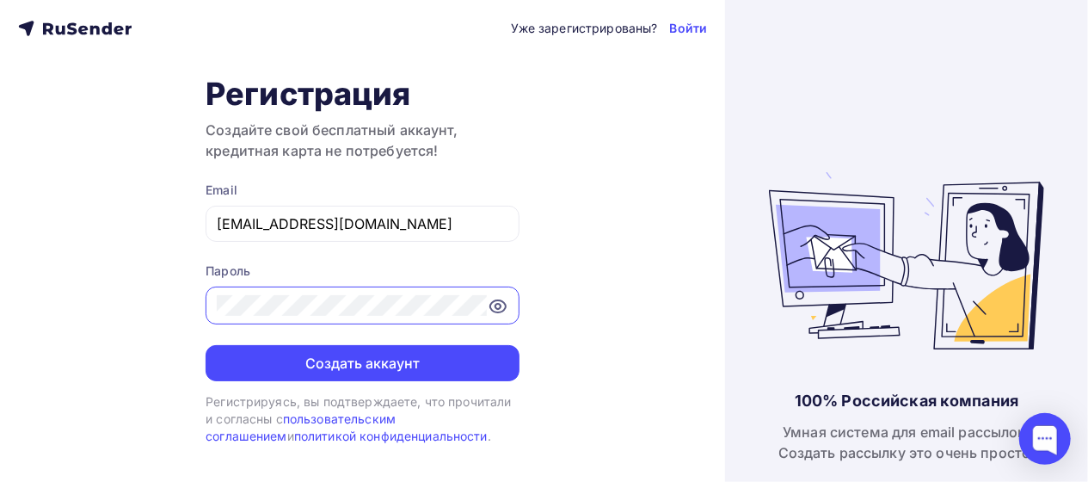
click at [497, 311] on icon at bounding box center [497, 306] width 15 height 12
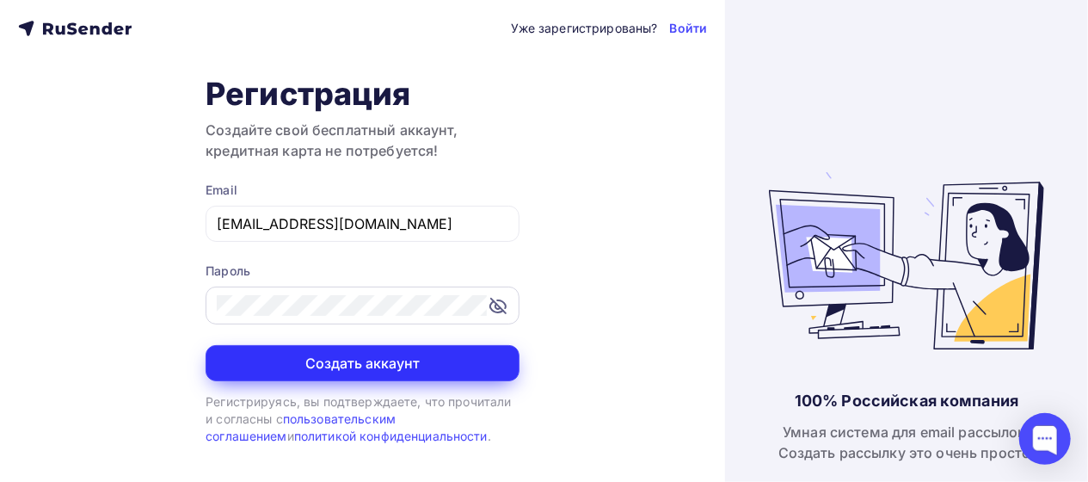
click at [411, 367] on button "Создать аккаунт" at bounding box center [363, 363] width 314 height 36
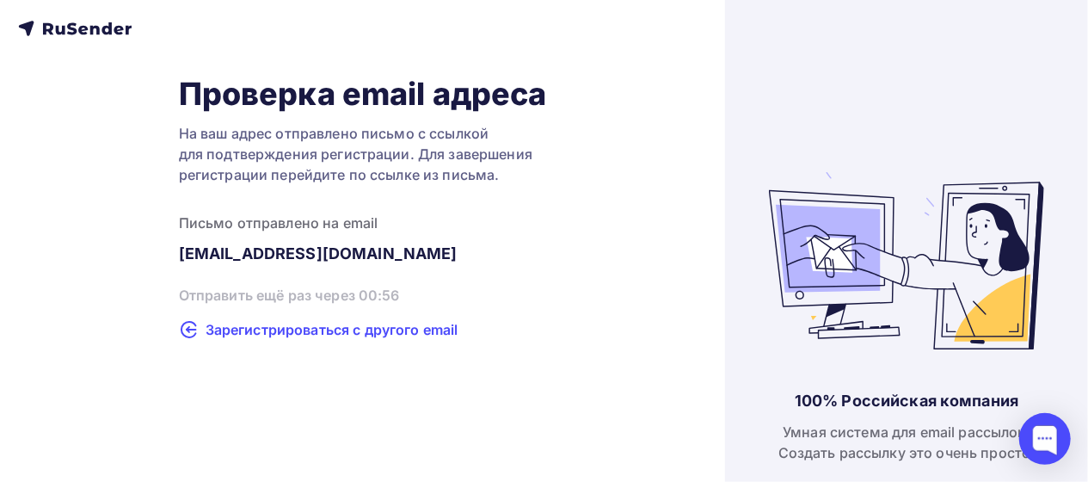
click at [367, 329] on span "Зарегистрироваться с другого email" at bounding box center [332, 329] width 253 height 21
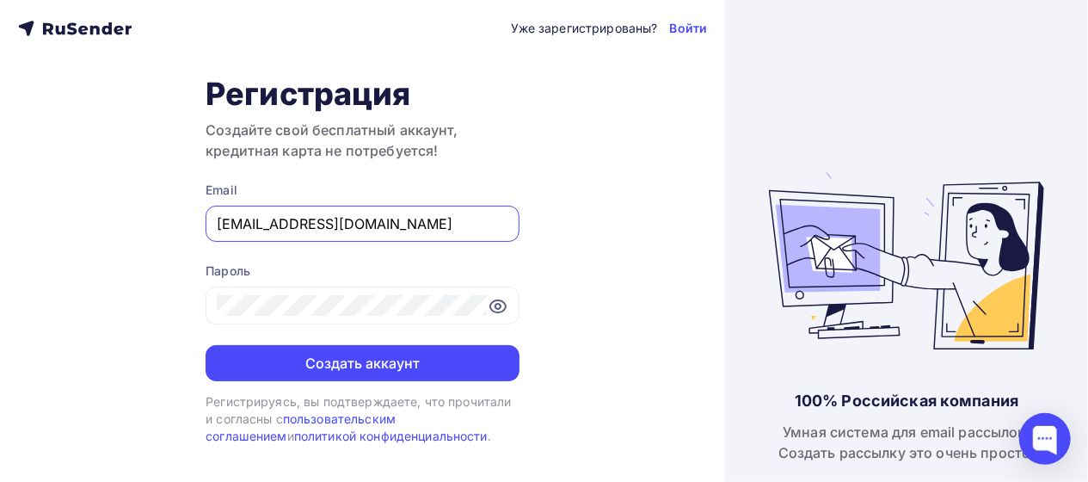
click at [285, 221] on input "grishina@mail.ru" at bounding box center [363, 223] width 292 height 21
type input "[EMAIL_ADDRESS][DOMAIN_NAME]"
click at [540, 219] on div "Уже зарегистрированы? Войти Регистрация Создайте свой бесплатный аккаунт, креди…" at bounding box center [362, 241] width 725 height 482
click at [501, 313] on icon at bounding box center [498, 306] width 21 height 21
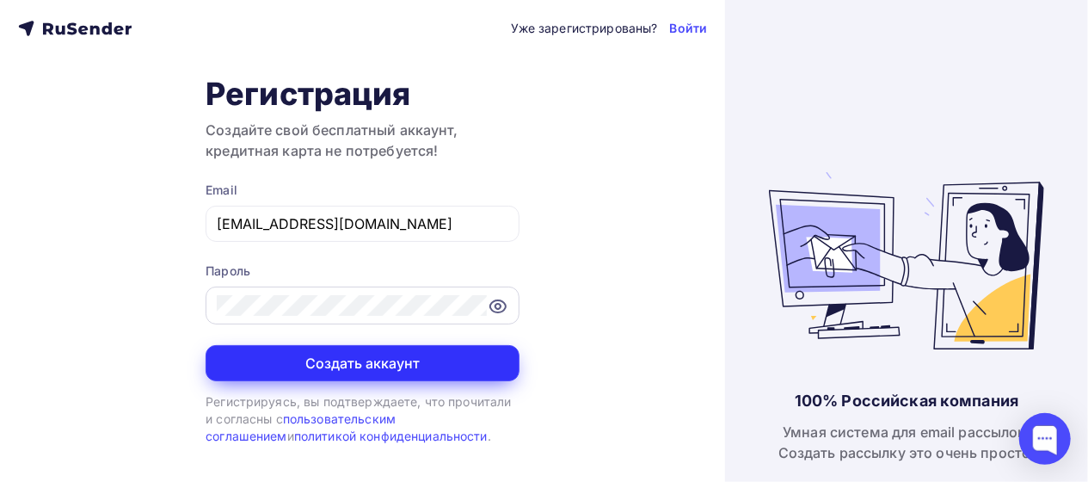
click at [384, 358] on button "Создать аккаунт" at bounding box center [363, 363] width 314 height 36
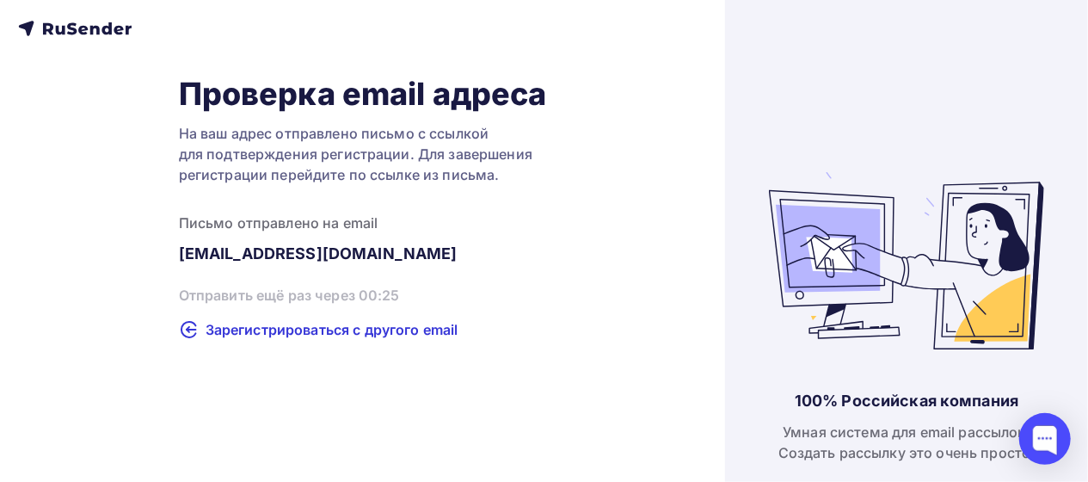
click at [99, 27] on icon at bounding box center [75, 28] width 114 height 21
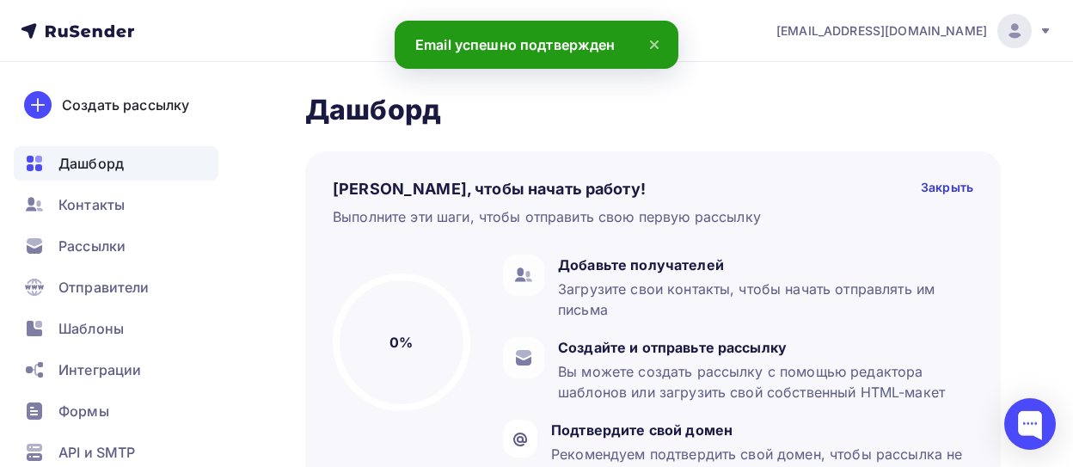
scroll to position [89, 0]
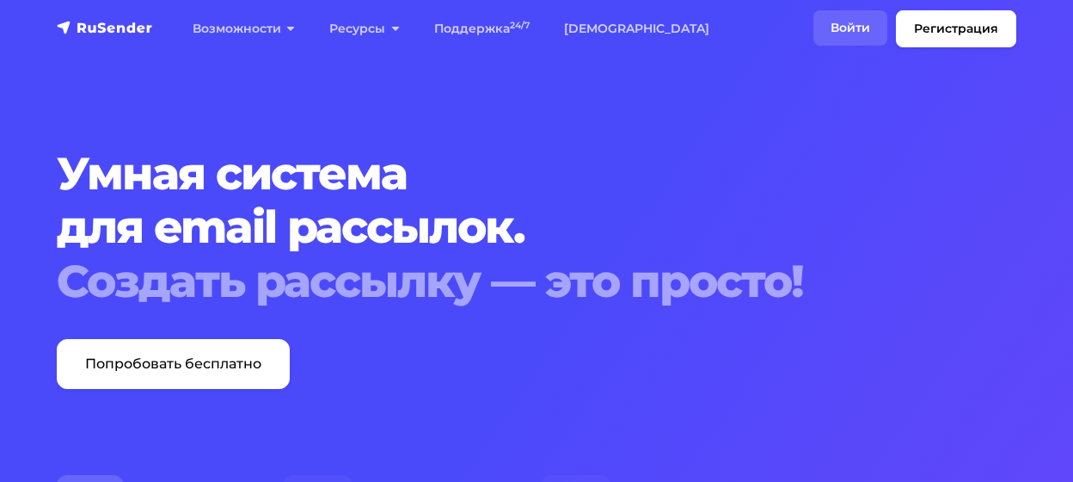
click at [850, 31] on link "Войти" at bounding box center [850, 27] width 74 height 35
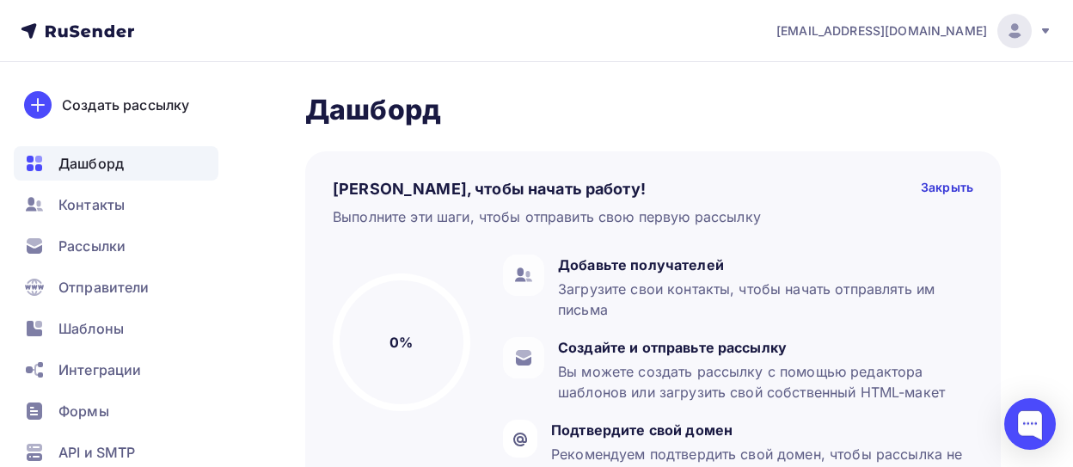
click at [1046, 32] on icon at bounding box center [1045, 30] width 7 height 5
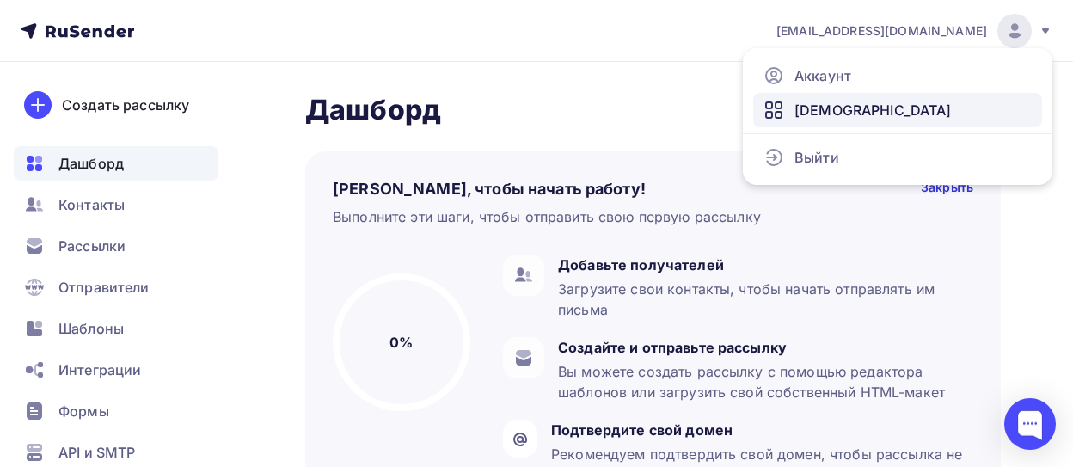
click at [806, 102] on span "[DEMOGRAPHIC_DATA]" at bounding box center [873, 110] width 157 height 21
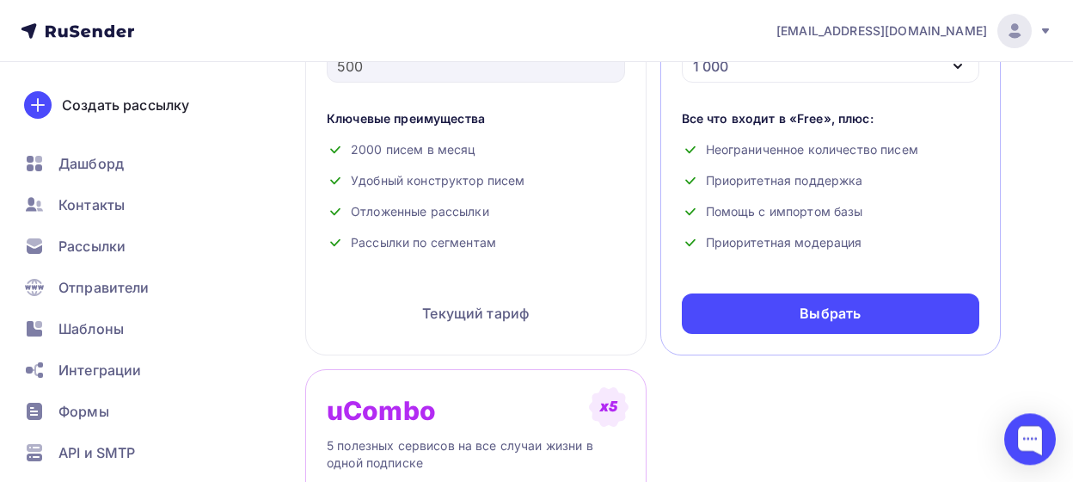
scroll to position [179, 0]
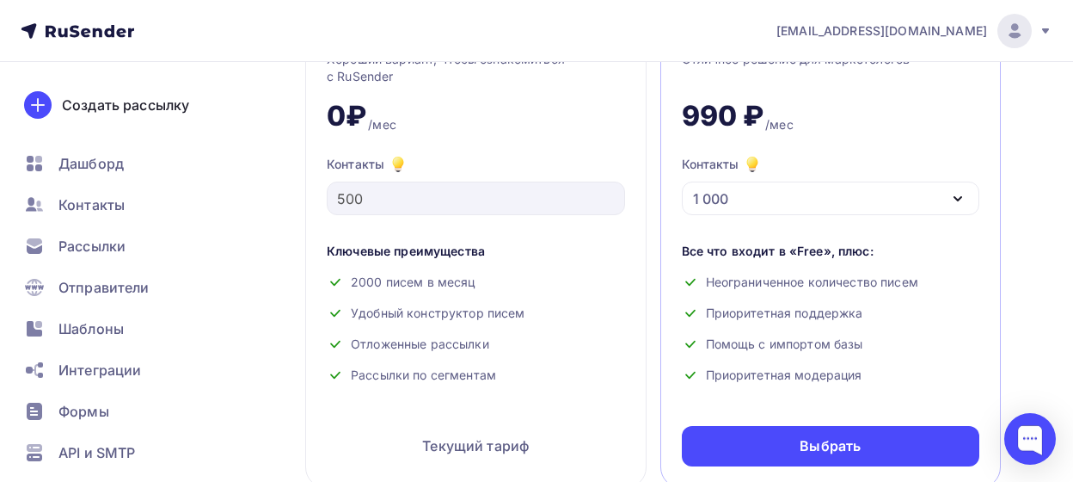
click at [957, 193] on icon "button" at bounding box center [958, 198] width 21 height 21
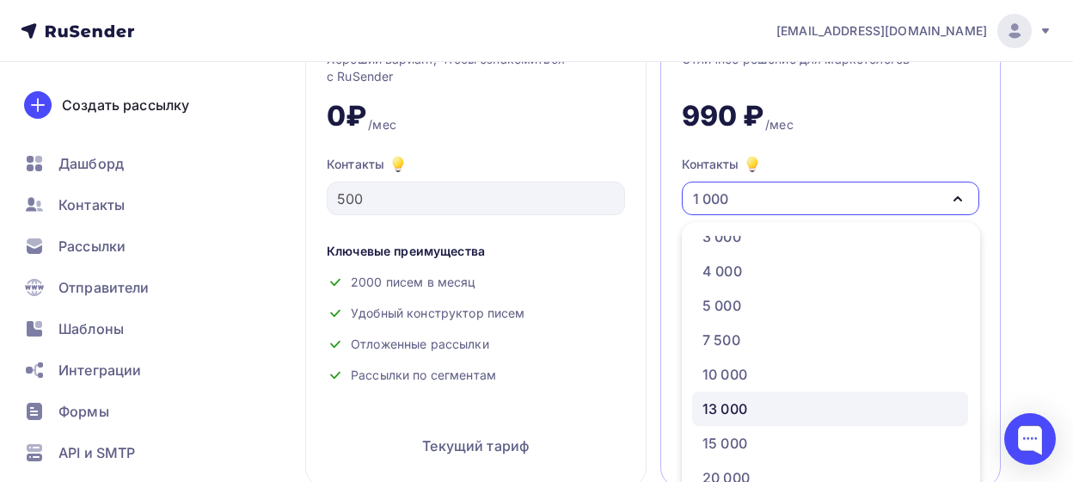
scroll to position [172, 0]
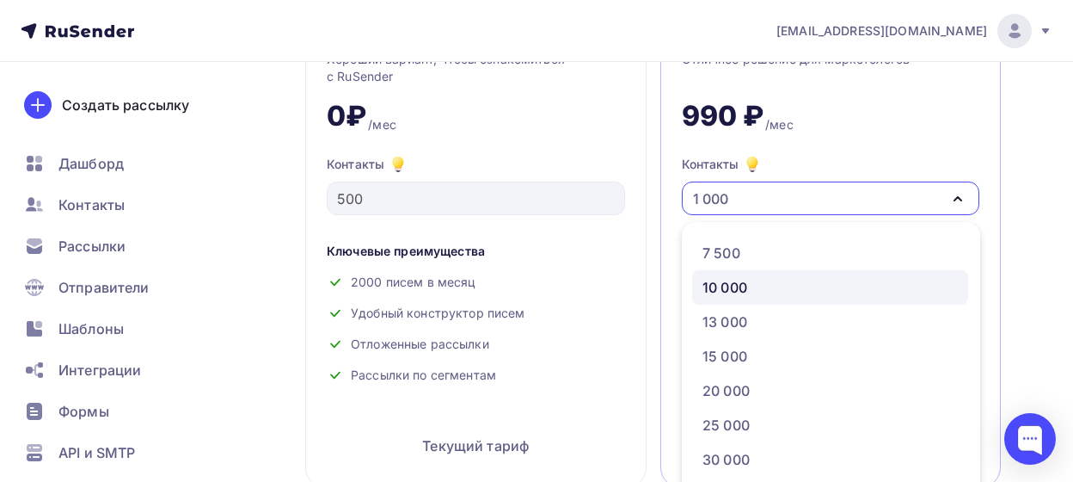
click at [747, 284] on div "10 000" at bounding box center [725, 287] width 45 height 21
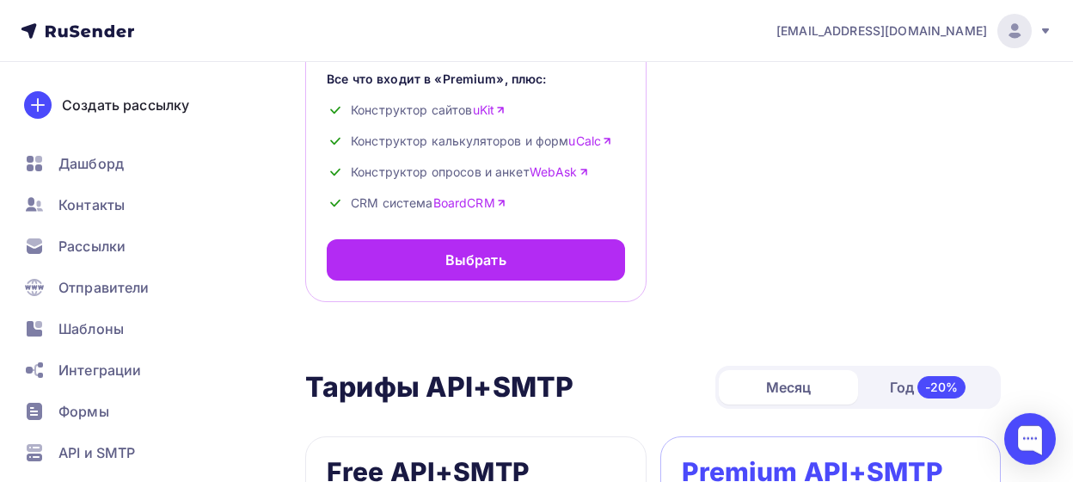
scroll to position [805, 0]
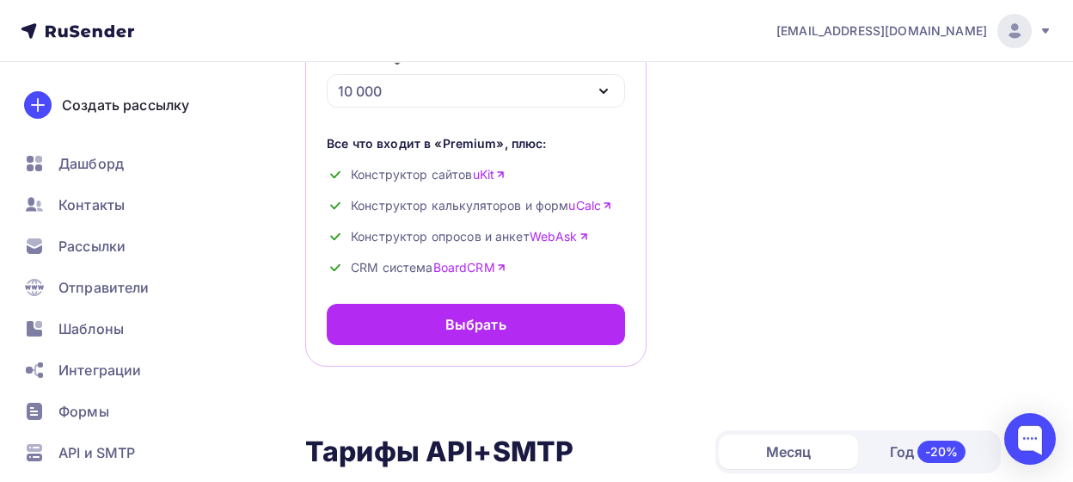
click at [1045, 30] on icon at bounding box center [1045, 30] width 7 height 5
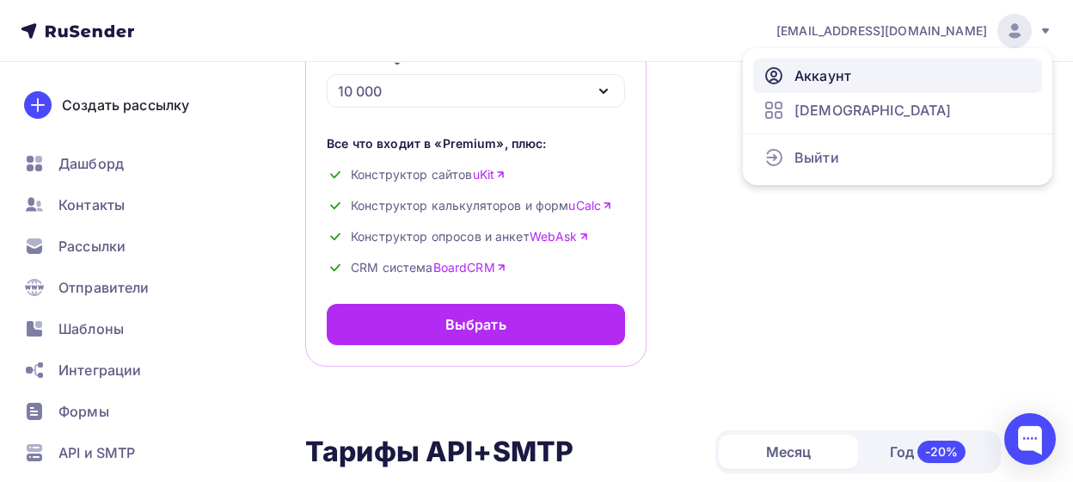
click at [838, 64] on link "Аккаунт" at bounding box center [897, 75] width 289 height 34
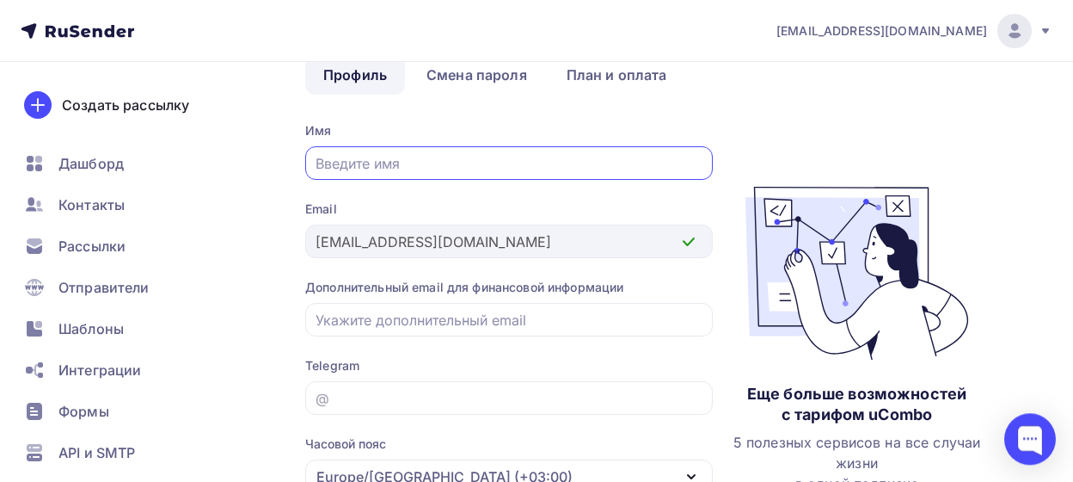
scroll to position [179, 0]
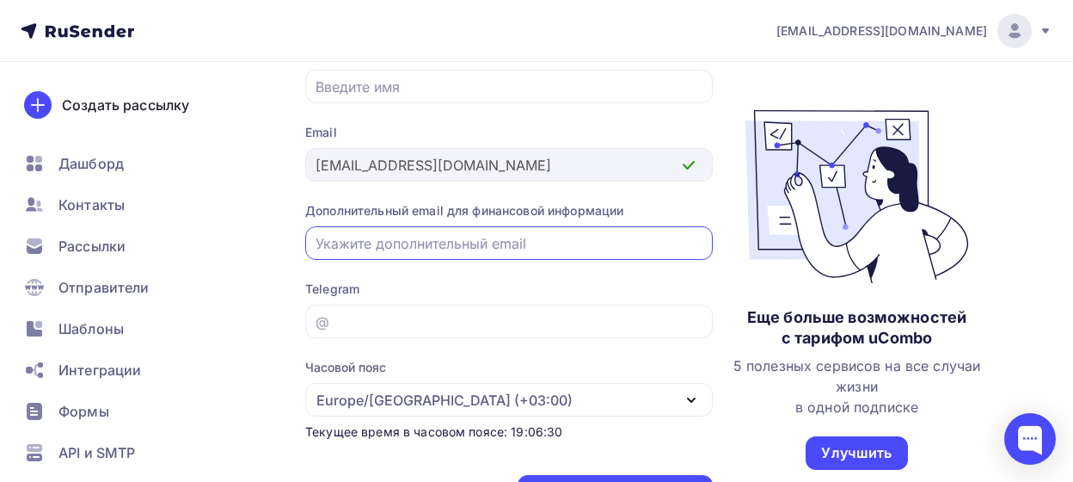
drag, startPoint x: 501, startPoint y: 246, endPoint x: 526, endPoint y: 243, distance: 25.1
click at [501, 243] on input "email" at bounding box center [510, 243] width 388 height 21
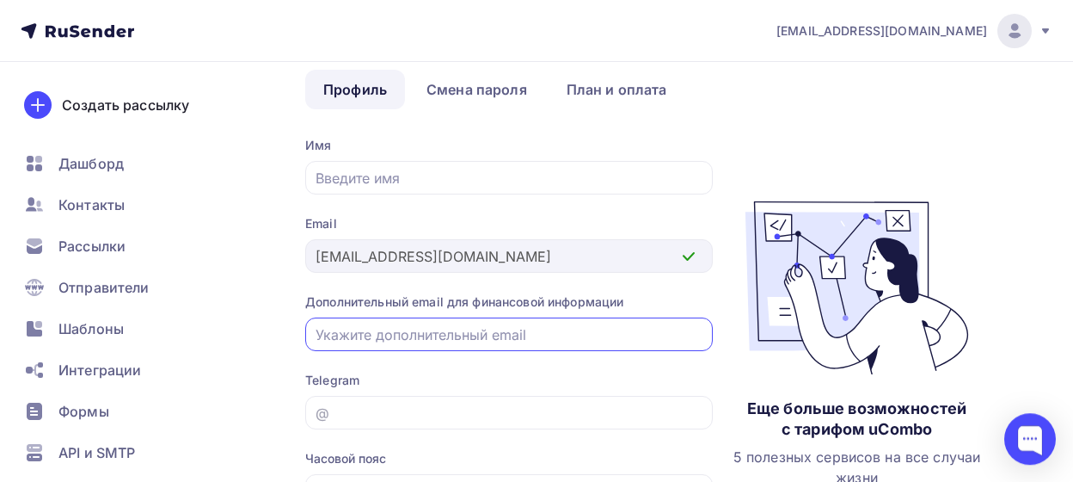
scroll to position [0, 0]
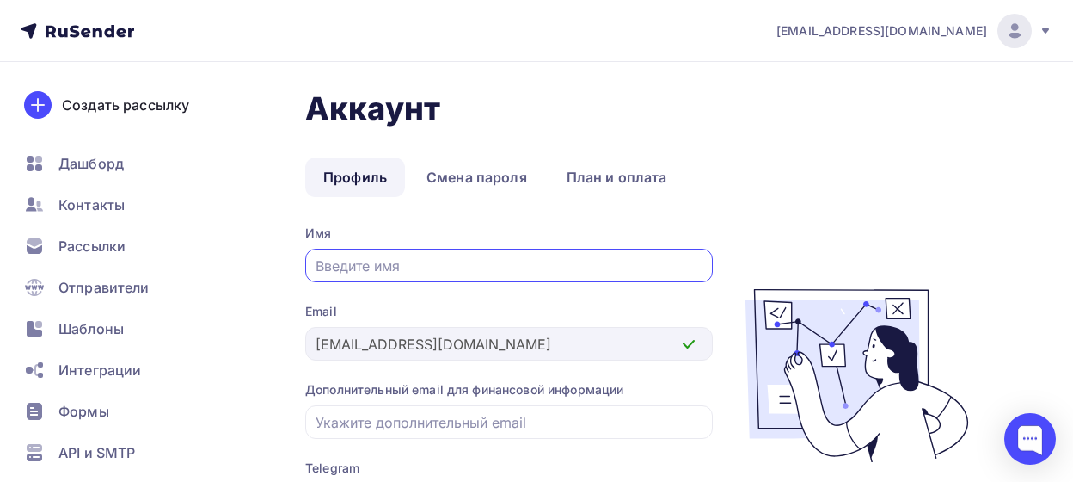
click at [388, 266] on input "text" at bounding box center [510, 265] width 388 height 21
type input ">"
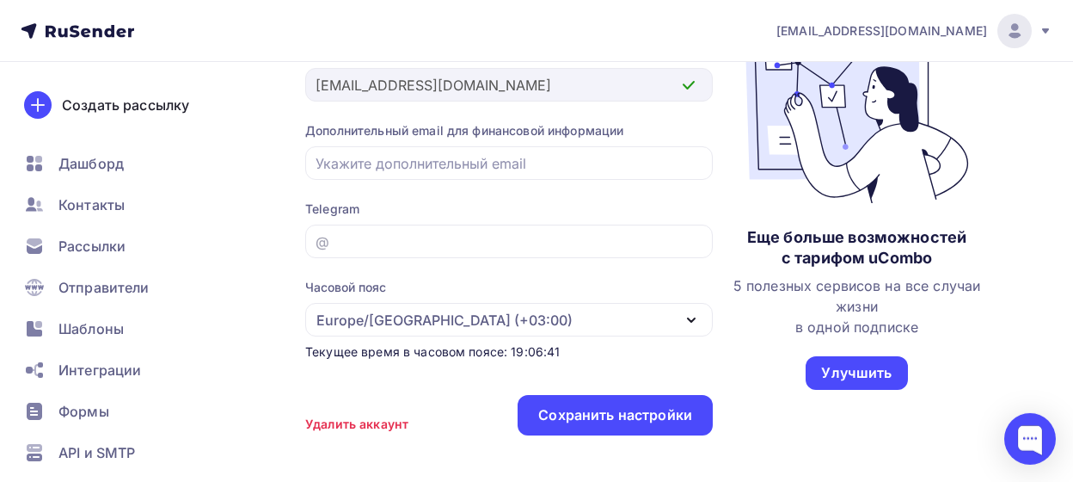
scroll to position [268, 0]
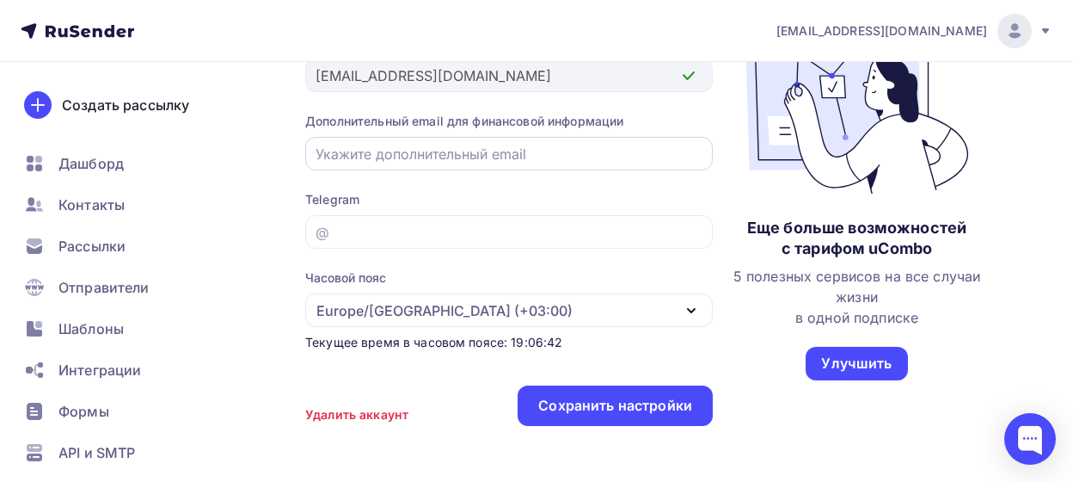
type input "Юлия"
click at [517, 156] on input "email" at bounding box center [510, 154] width 388 height 21
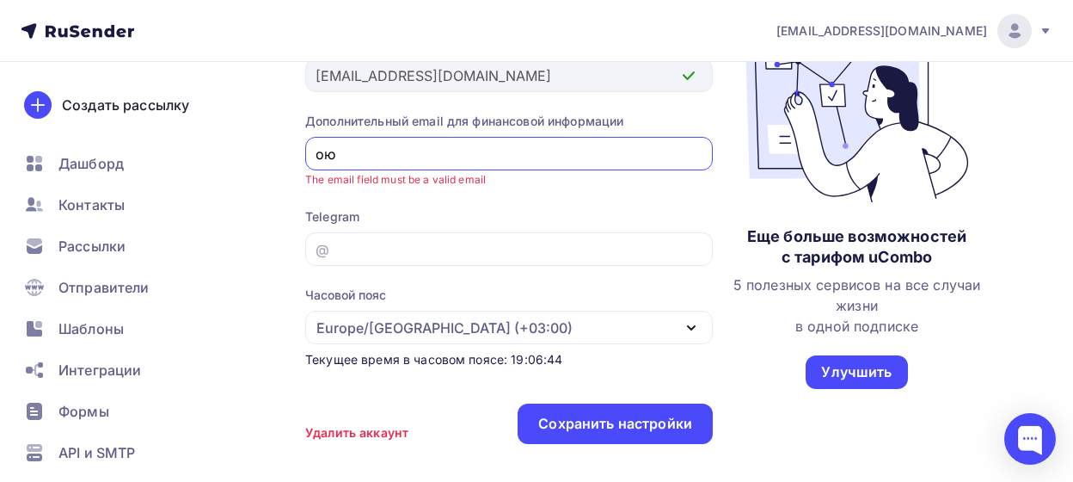
type input "о"
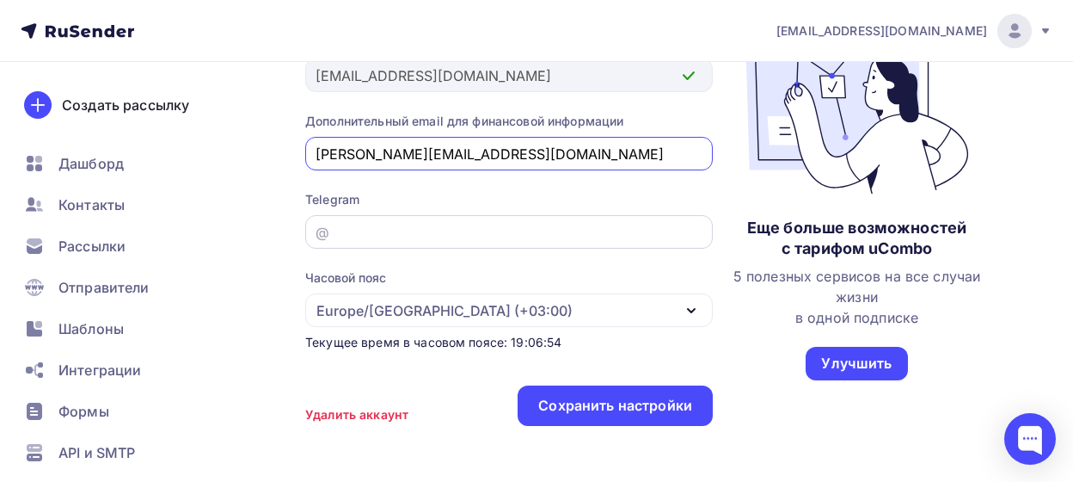
type input "j.grishina@mail.ru"
click at [434, 229] on input "email" at bounding box center [510, 232] width 388 height 21
click at [739, 414] on div "Еще больше возможностей с тарифом uCombo 5 полезных сервисов на все случаи жизн…" at bounding box center [857, 200] width 288 height 488
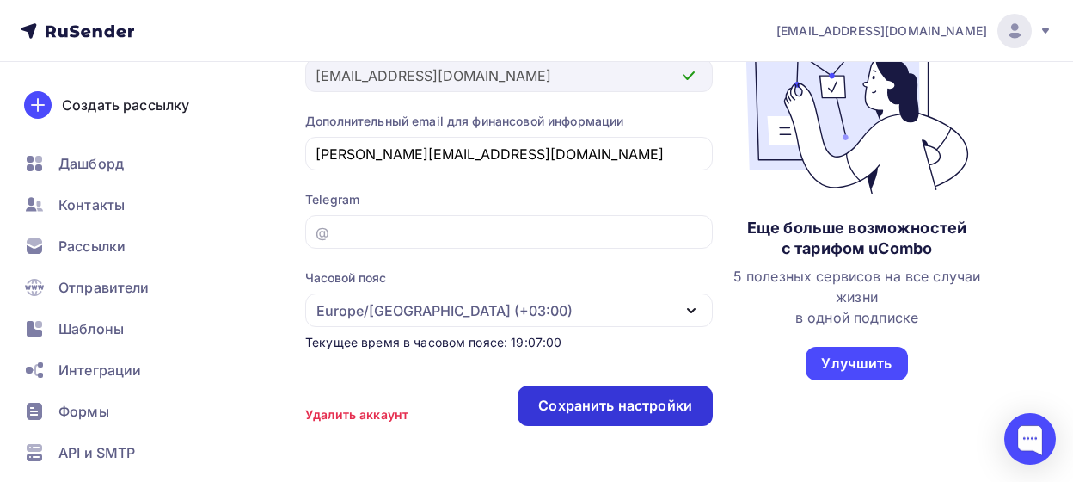
click at [653, 411] on div "Сохранить настройки" at bounding box center [615, 406] width 154 height 20
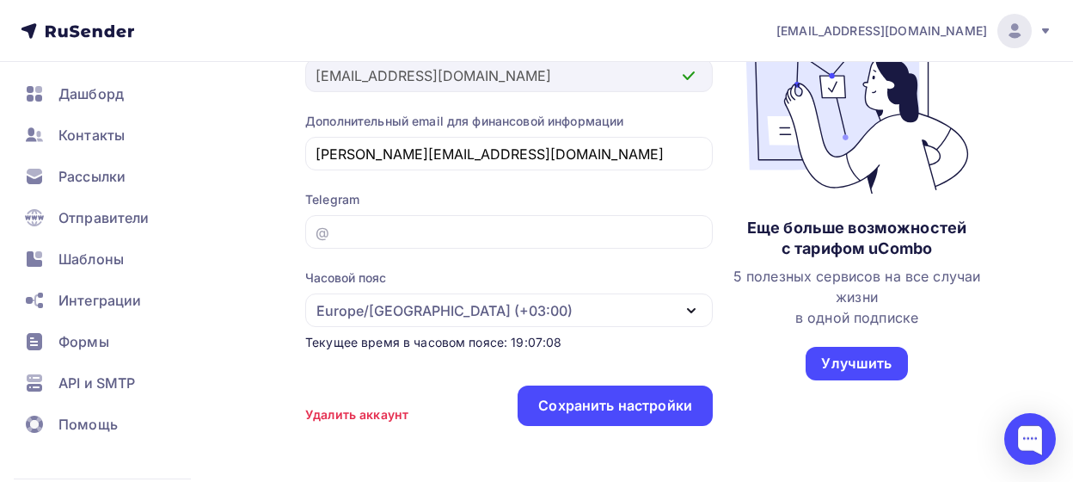
scroll to position [0, 0]
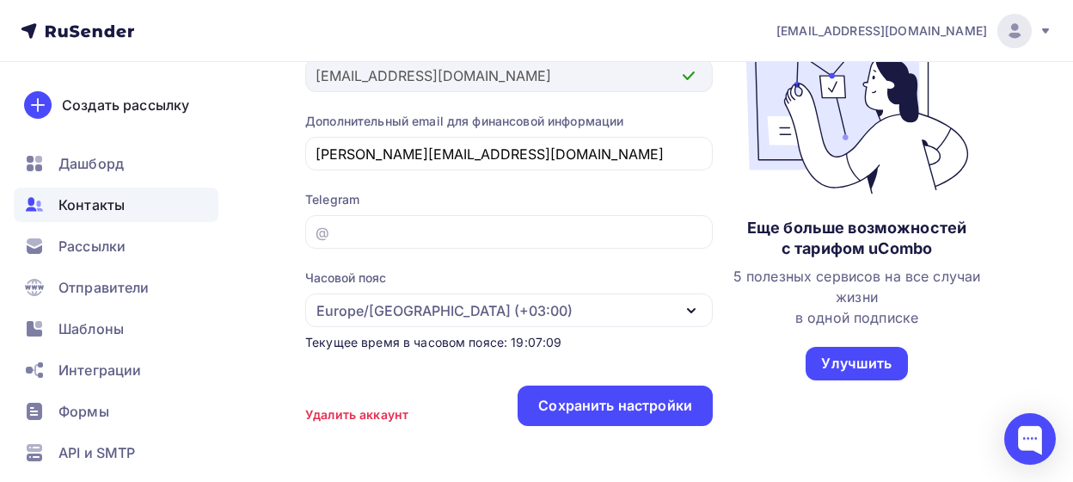
click at [82, 202] on span "Контакты" at bounding box center [91, 204] width 66 height 21
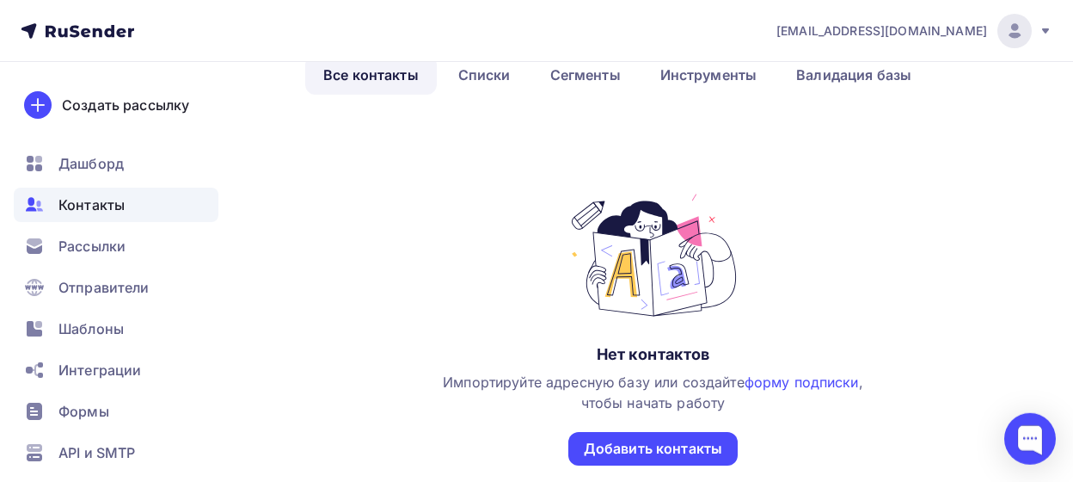
scroll to position [179, 0]
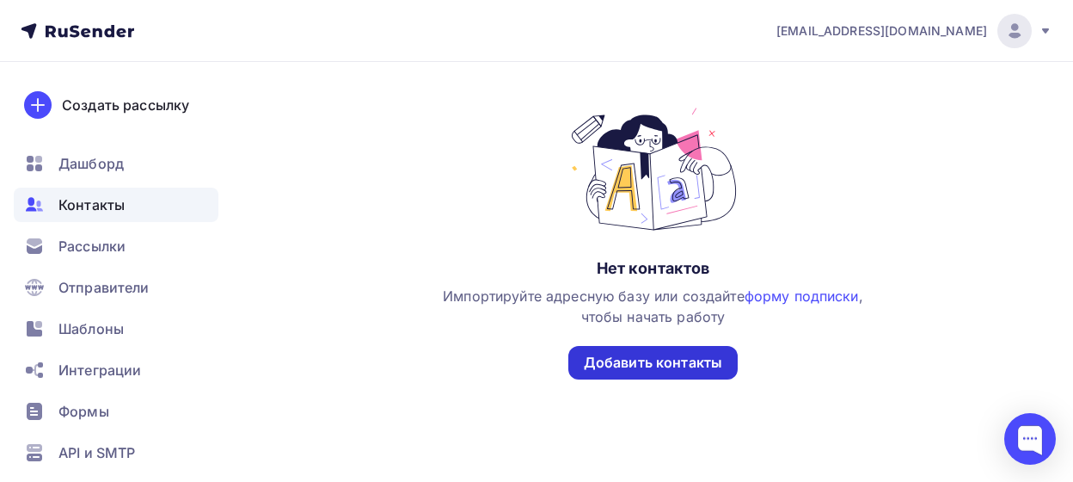
click at [654, 366] on div "Добавить контакты" at bounding box center [653, 363] width 138 height 20
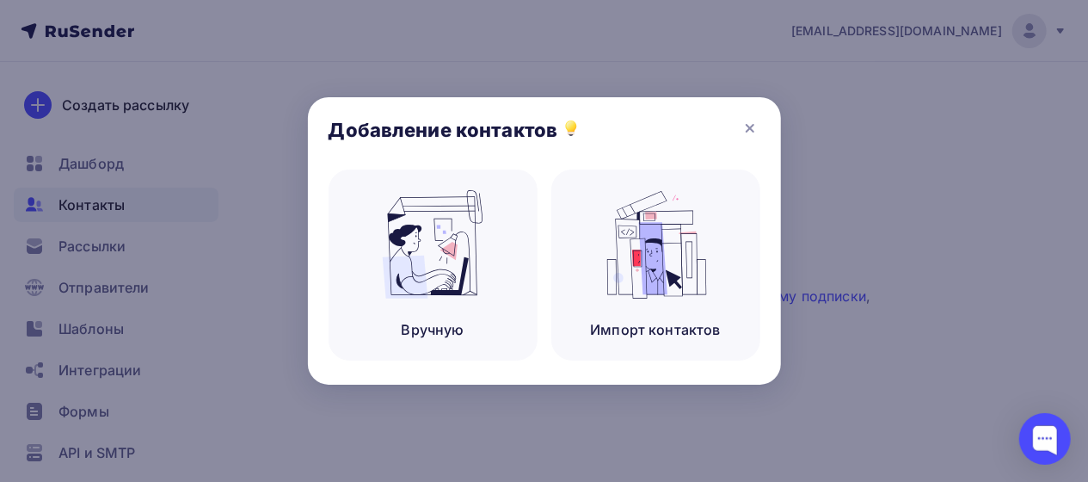
click at [856, 131] on div at bounding box center [544, 241] width 1088 height 482
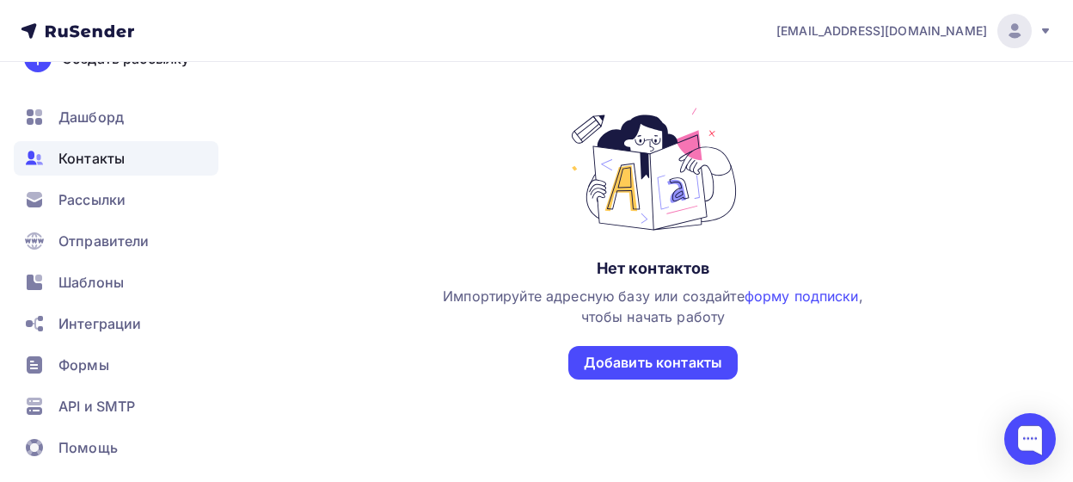
scroll to position [0, 0]
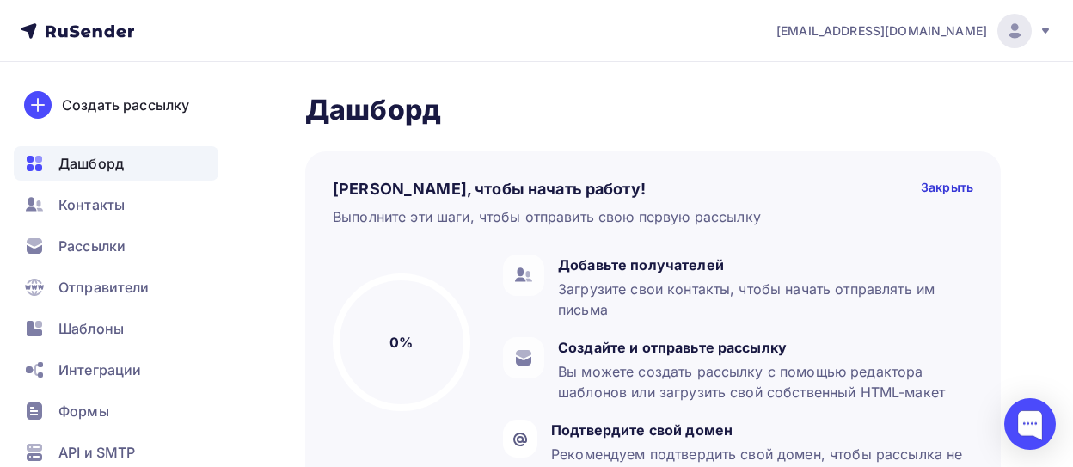
click at [1042, 28] on icon at bounding box center [1046, 31] width 14 height 14
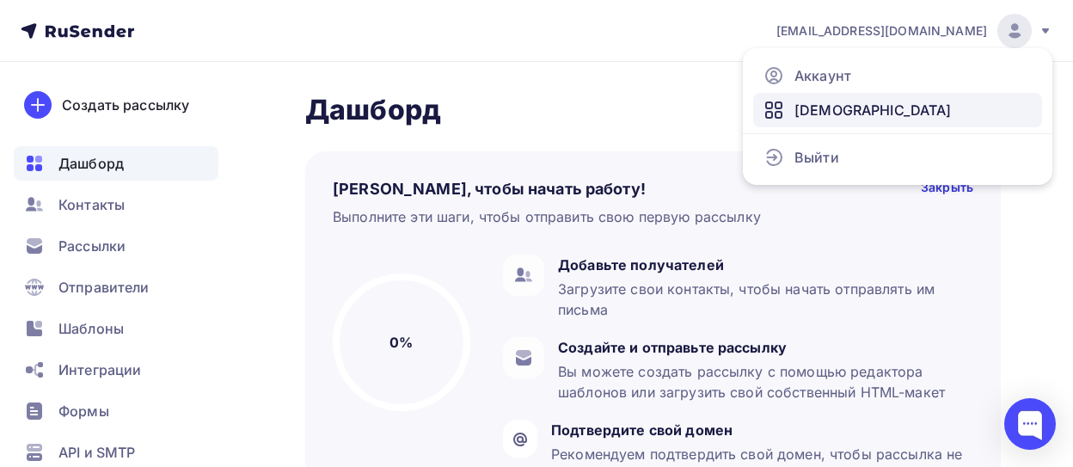
click at [818, 106] on span "[DEMOGRAPHIC_DATA]" at bounding box center [873, 110] width 157 height 21
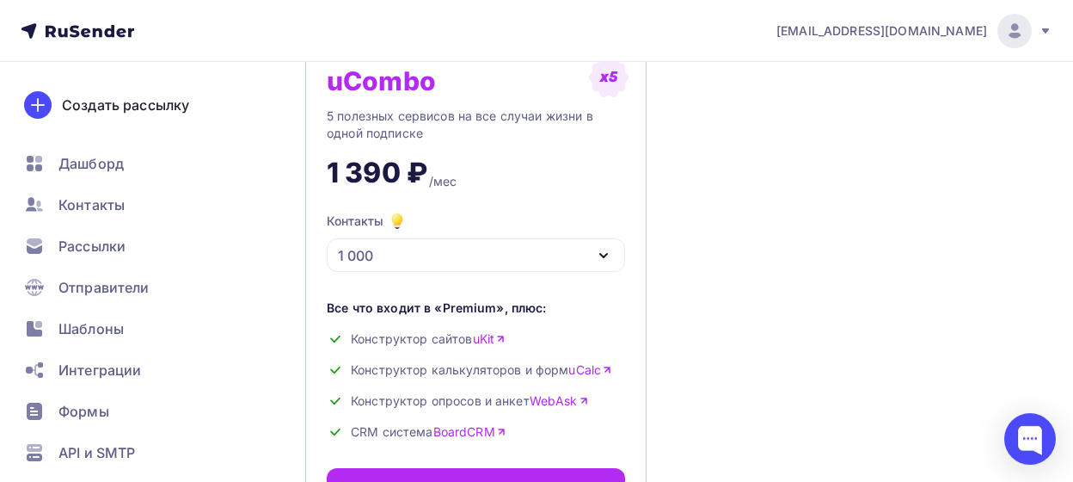
scroll to position [609, 0]
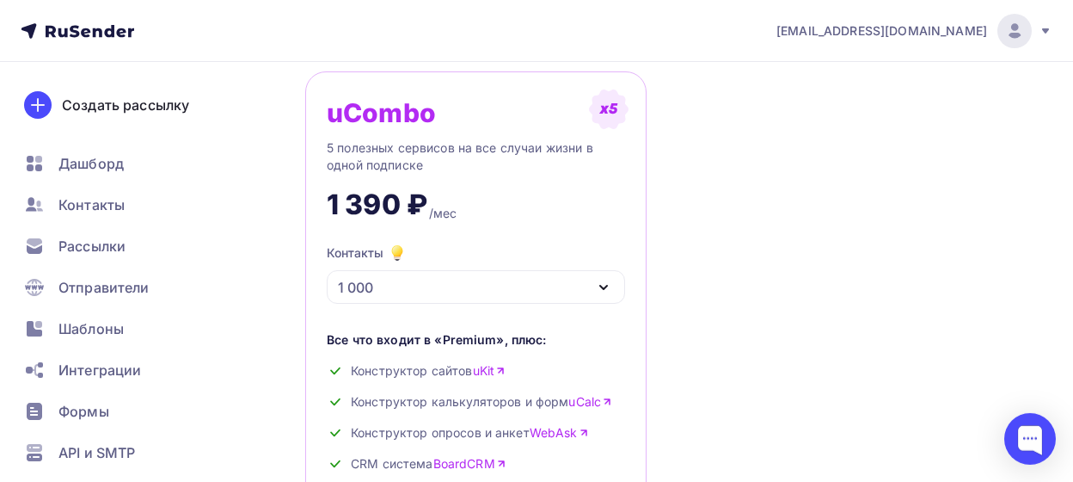
click at [597, 278] on icon "button" at bounding box center [603, 287] width 21 height 21
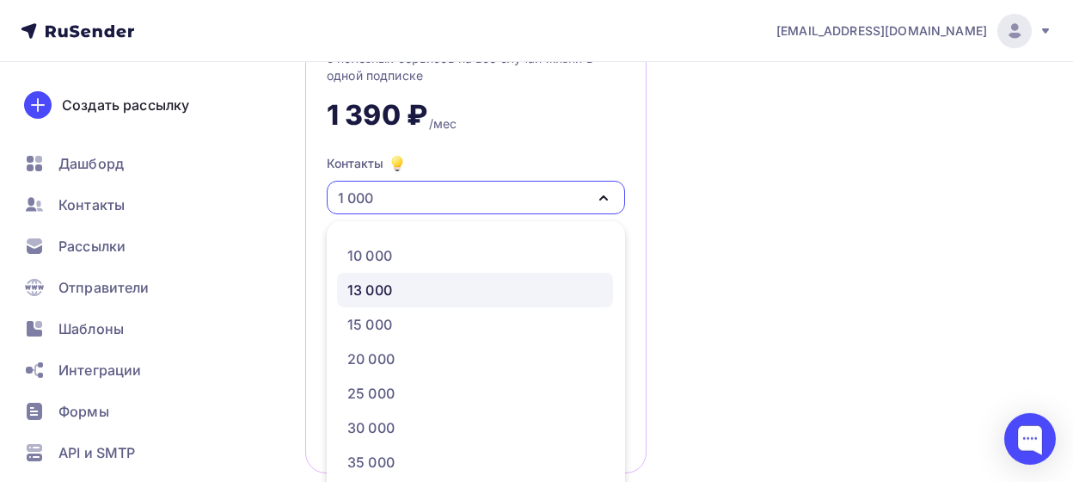
scroll to position [172, 0]
click at [416, 290] on div "10 000" at bounding box center [474, 286] width 255 height 21
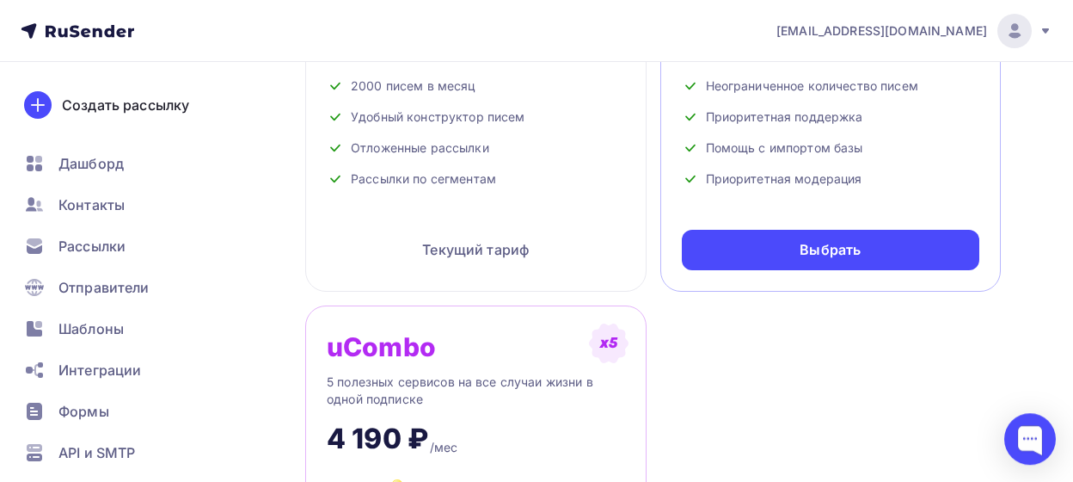
scroll to position [341, 0]
